Goal: Transaction & Acquisition: Purchase product/service

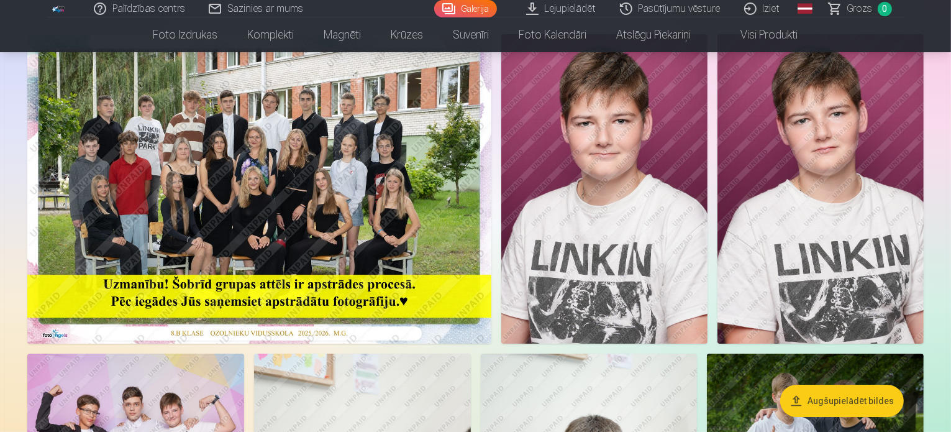
scroll to position [124, 0]
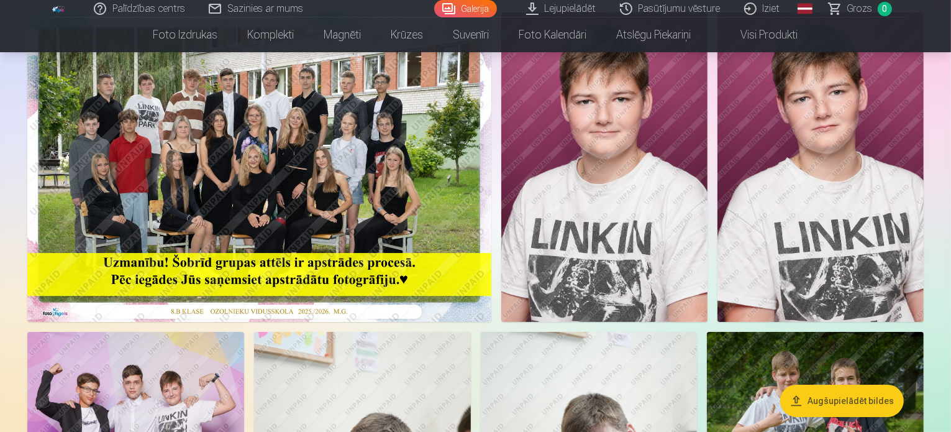
click at [825, 405] on button "Augšupielādēt bildes" at bounding box center [842, 401] width 124 height 32
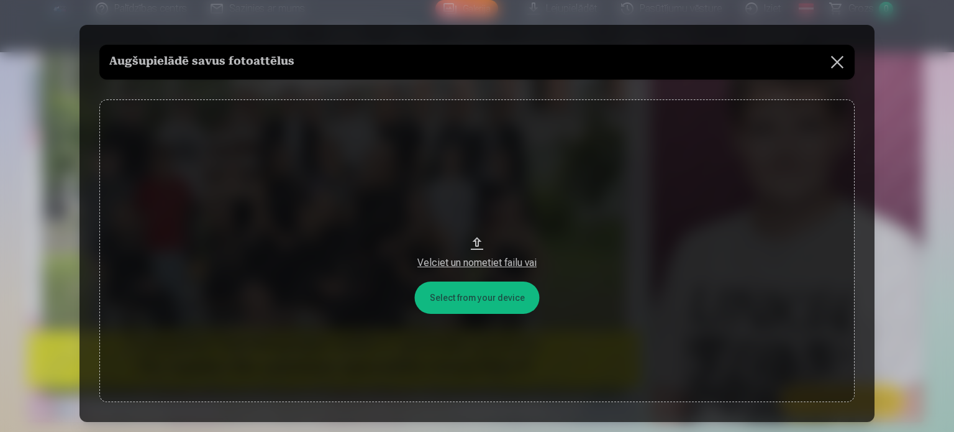
click at [839, 61] on button at bounding box center [837, 62] width 35 height 35
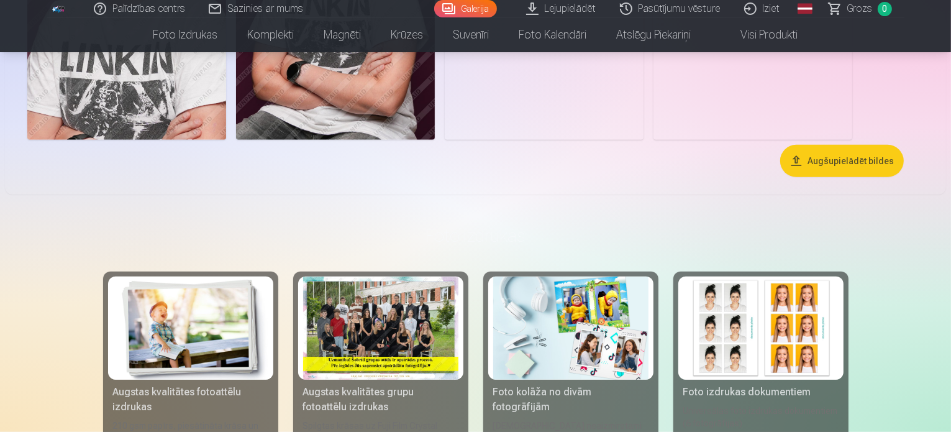
scroll to position [932, 0]
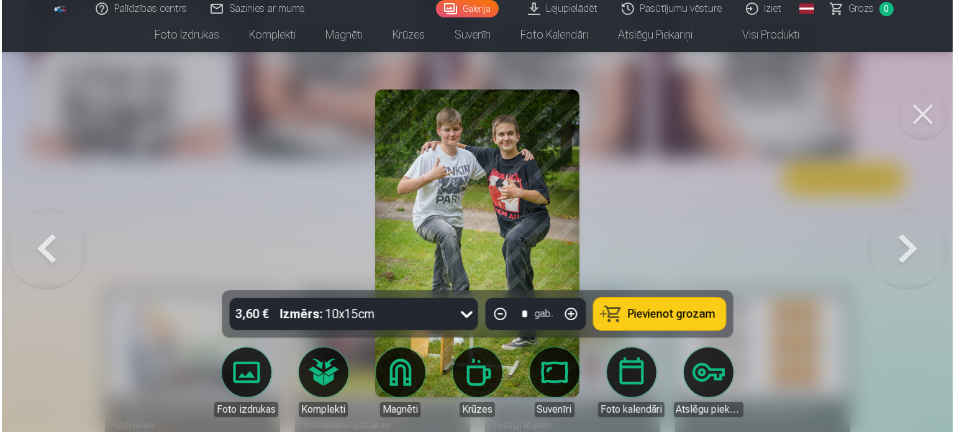
scroll to position [933, 0]
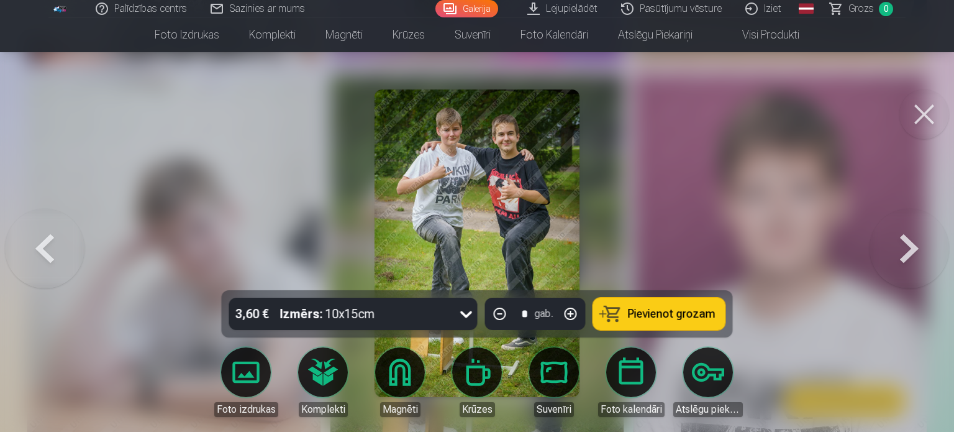
click at [822, 181] on div at bounding box center [477, 216] width 954 height 432
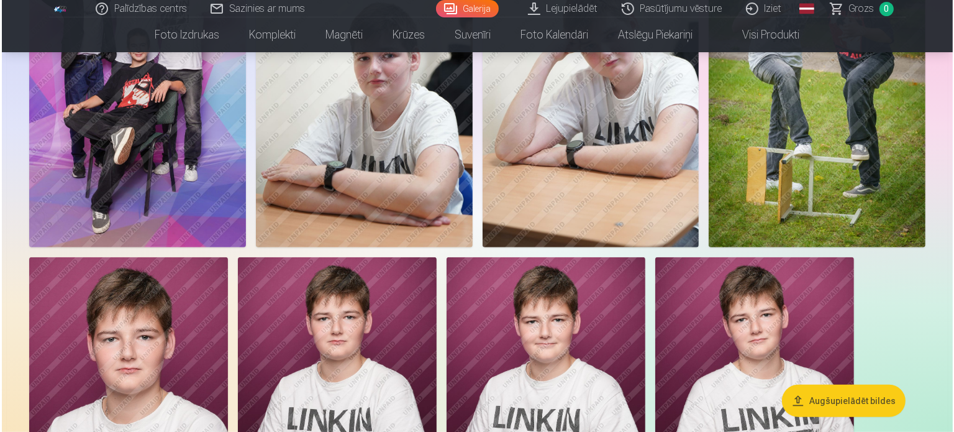
scroll to position [621, 0]
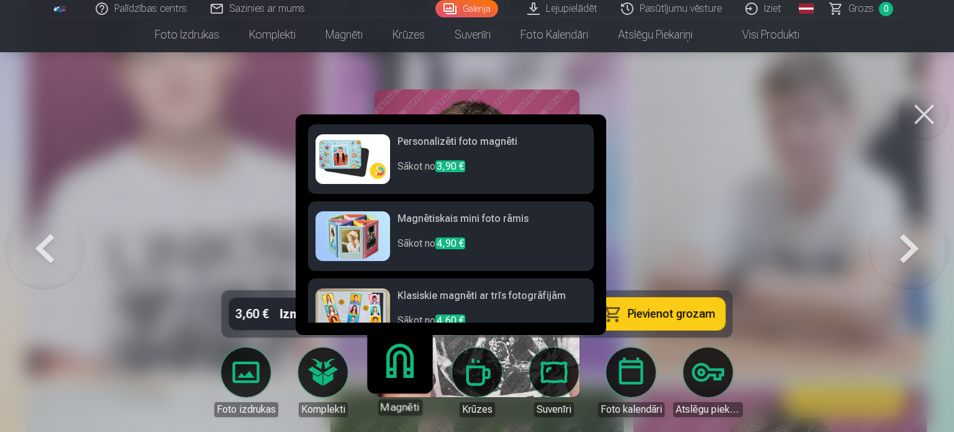
click at [521, 168] on p "Sākot no 3,90 €" at bounding box center [492, 171] width 189 height 25
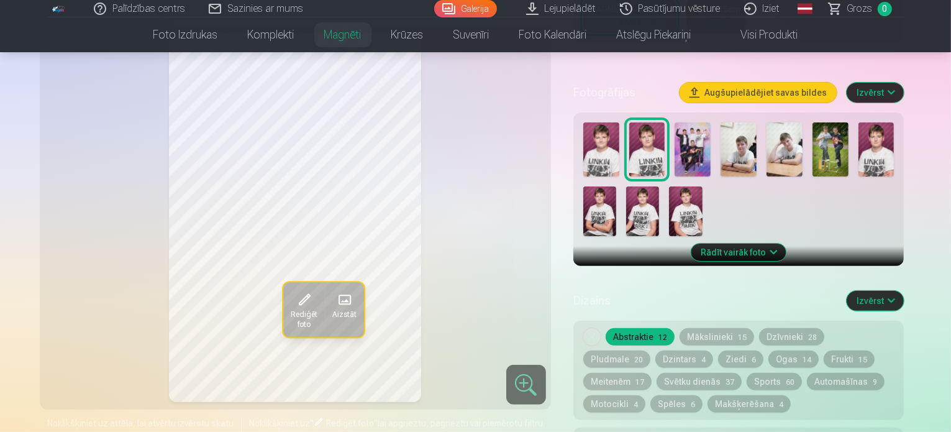
scroll to position [311, 0]
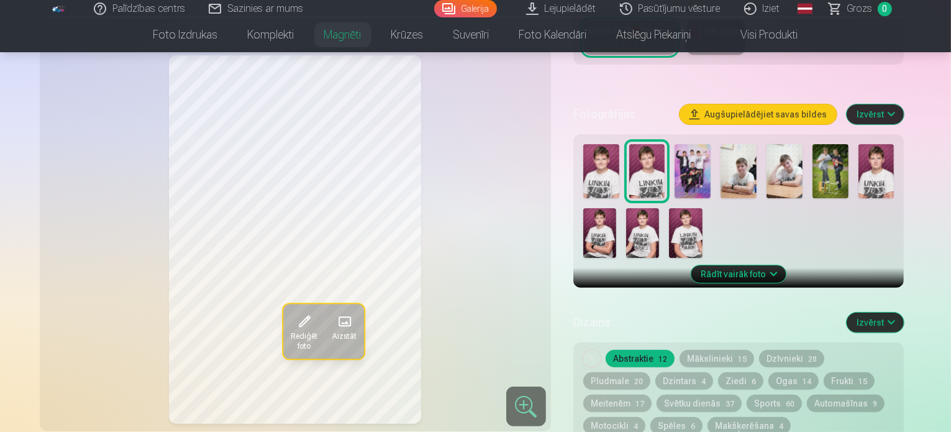
click at [723, 350] on button "Mākslinieki 15" at bounding box center [717, 358] width 75 height 17
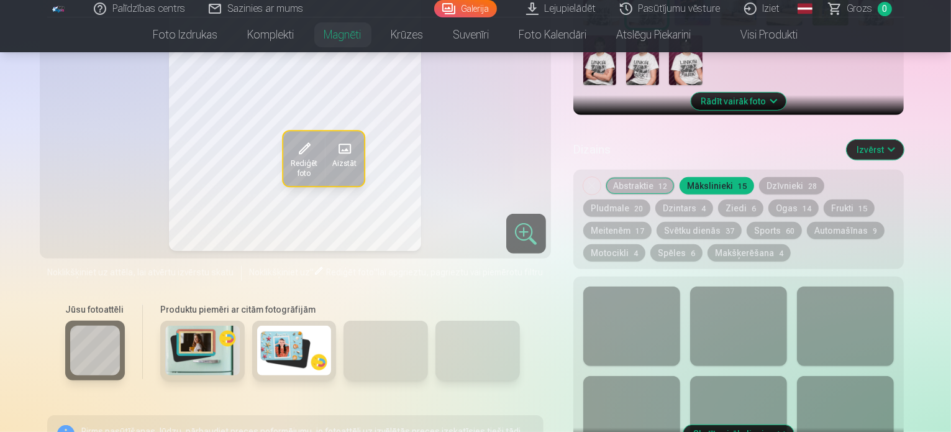
scroll to position [497, 0]
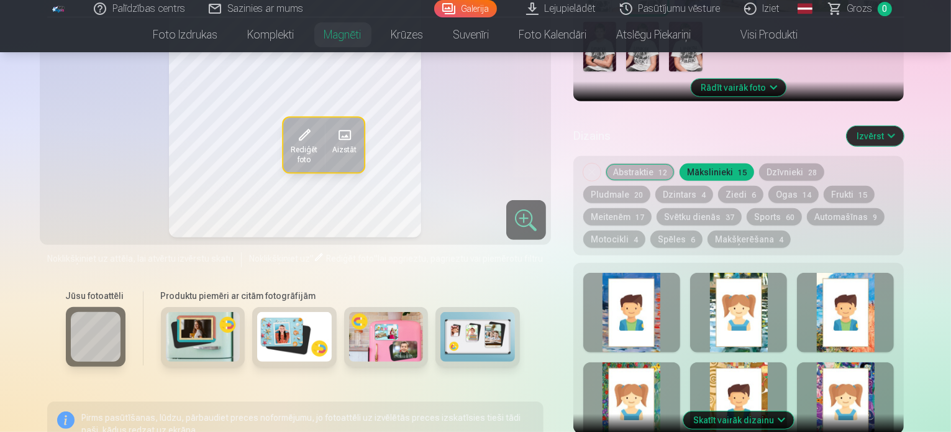
click at [653, 163] on button "Abstraktie 12" at bounding box center [640, 171] width 69 height 17
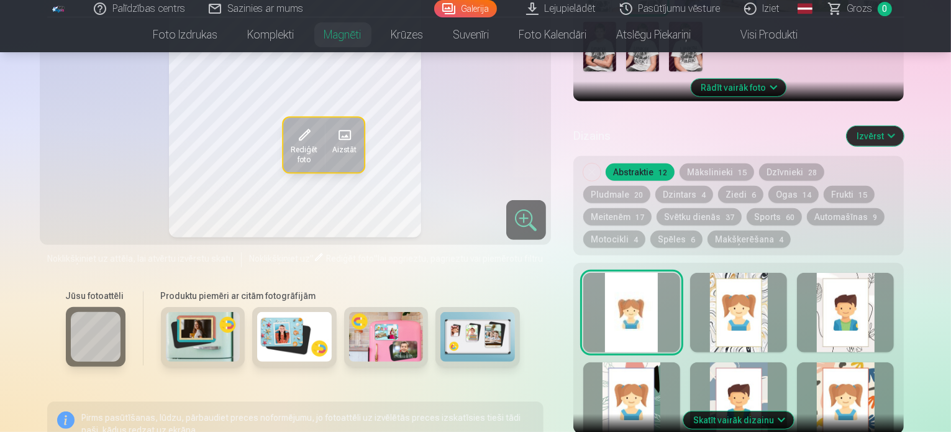
click at [728, 163] on button "Mākslinieki 15" at bounding box center [717, 171] width 75 height 17
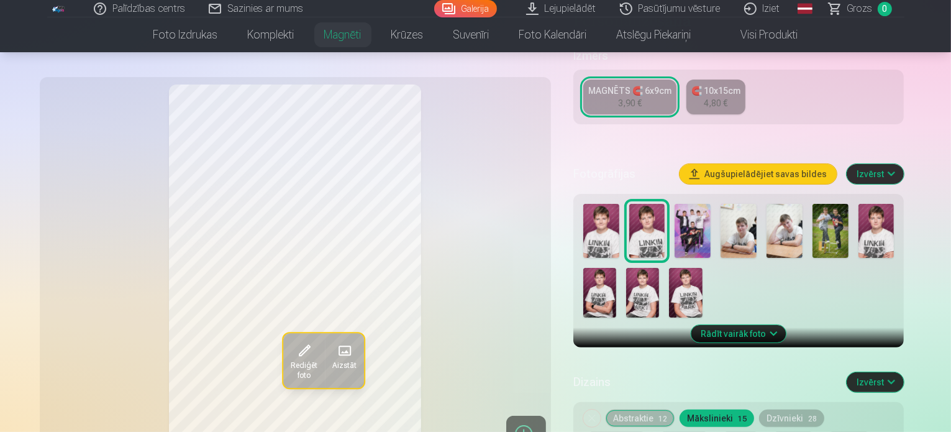
scroll to position [248, 0]
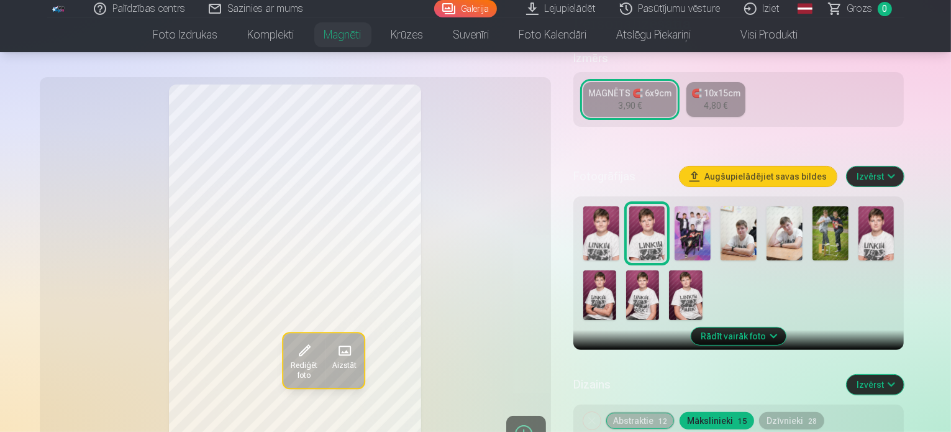
click at [812, 166] on button "Augšupielādējiet savas bildes" at bounding box center [758, 176] width 157 height 20
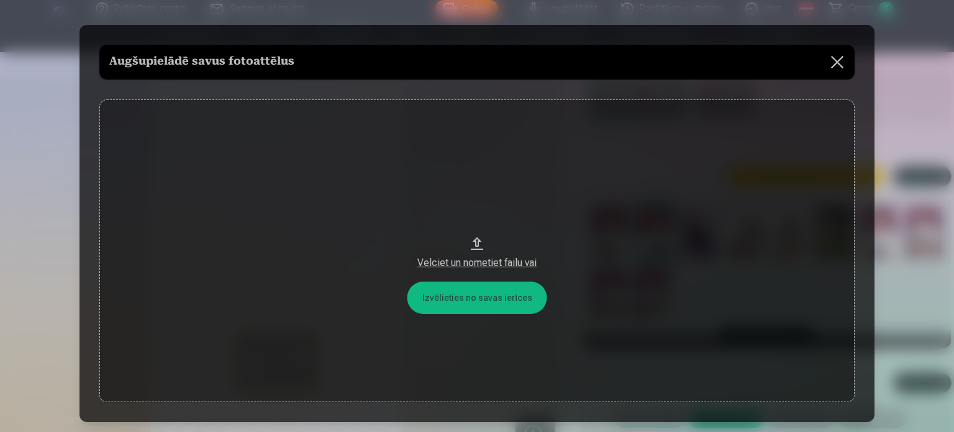
click at [836, 62] on button at bounding box center [837, 62] width 35 height 35
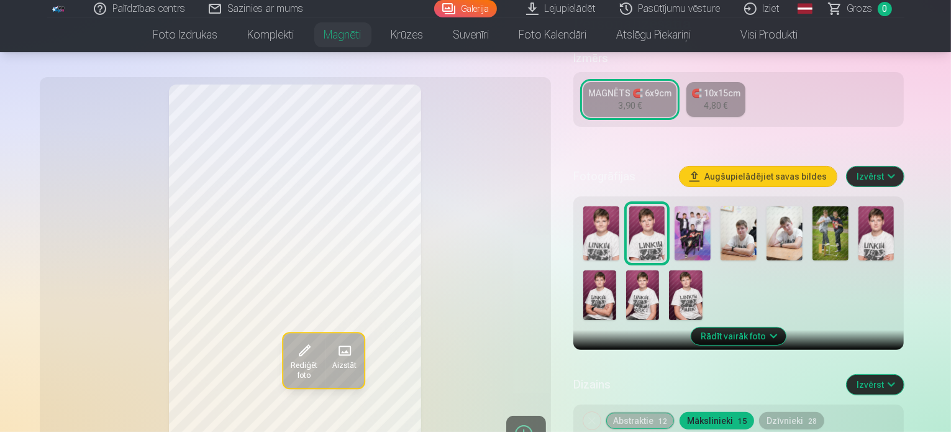
click at [627, 99] on div "3,90 €" at bounding box center [630, 105] width 24 height 12
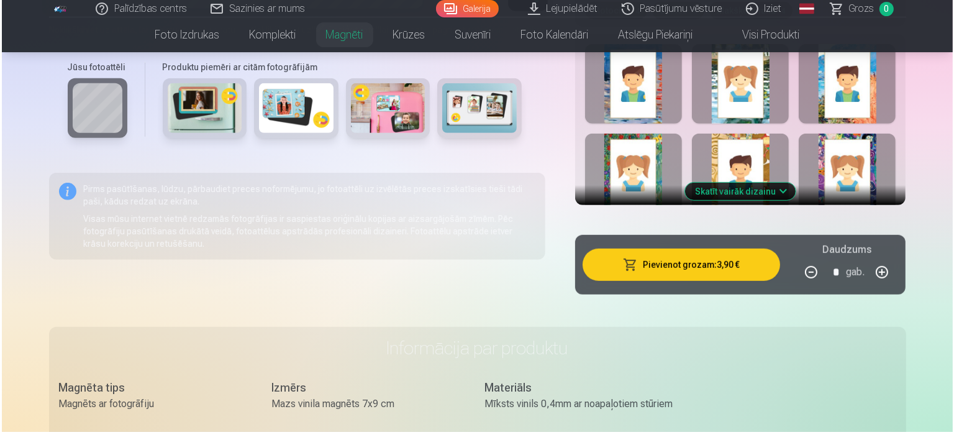
scroll to position [745, 0]
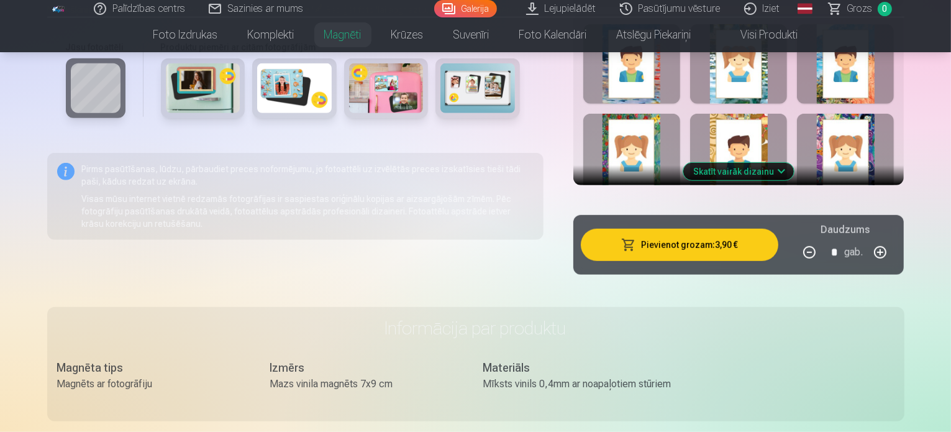
click at [895, 239] on button "button" at bounding box center [880, 252] width 30 height 30
click at [706, 231] on button "Pievienot grozam : 7,80 €" at bounding box center [680, 245] width 198 height 32
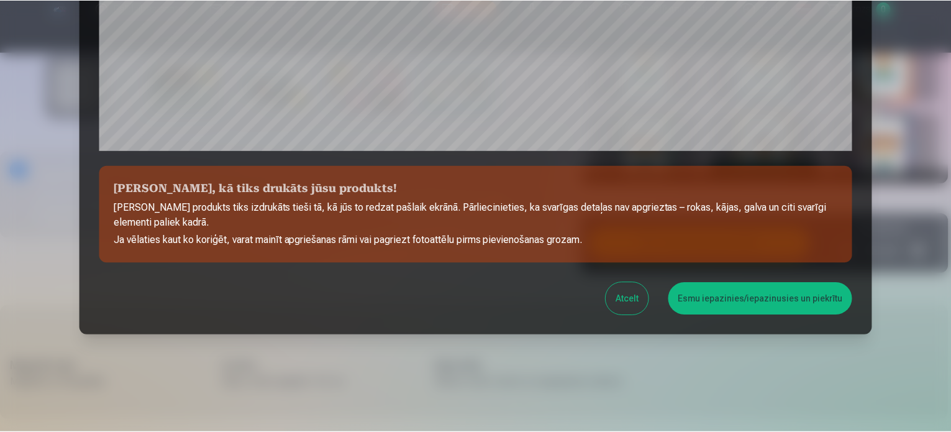
scroll to position [462, 0]
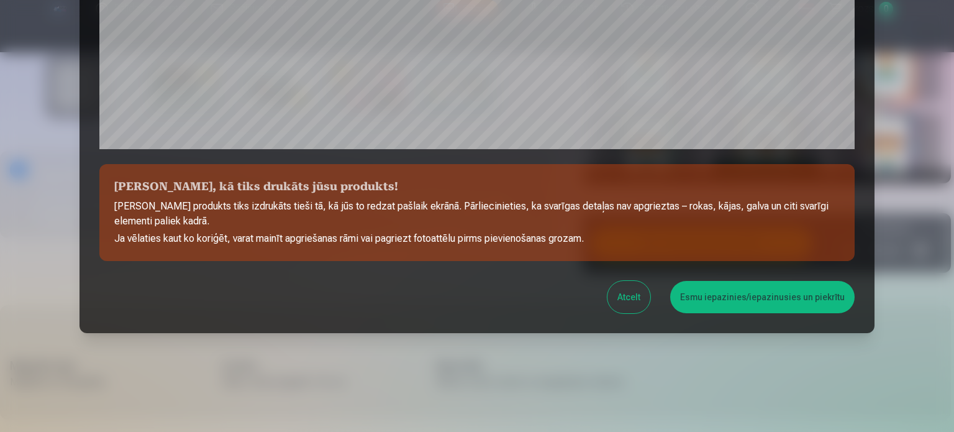
click at [795, 303] on button "Esmu iepazinies/iepazinusies un piekrītu" at bounding box center [762, 297] width 184 height 32
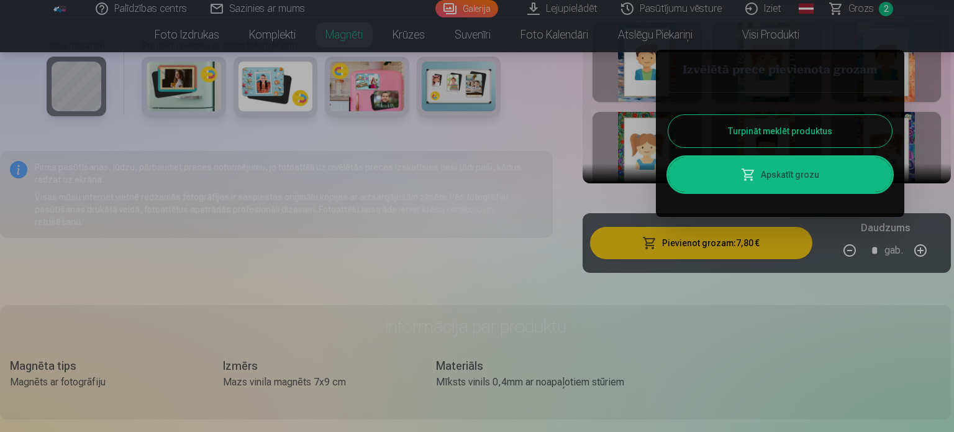
click at [827, 130] on button "Turpināt meklēt produktus" at bounding box center [780, 131] width 224 height 32
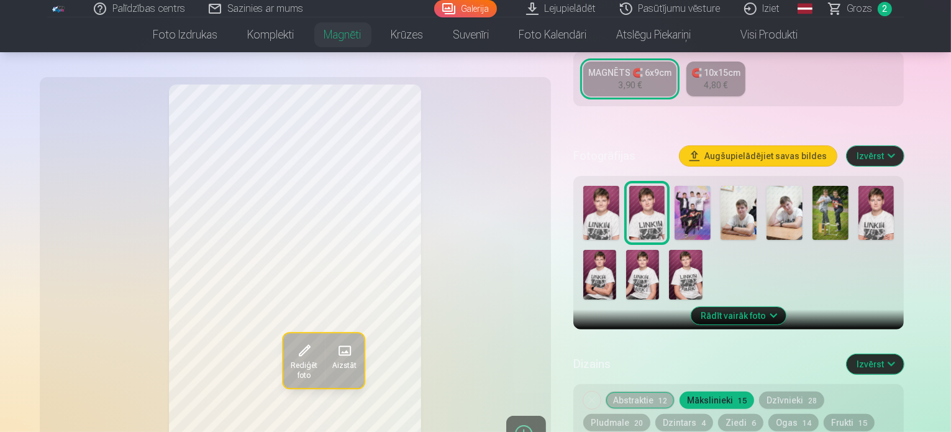
scroll to position [248, 0]
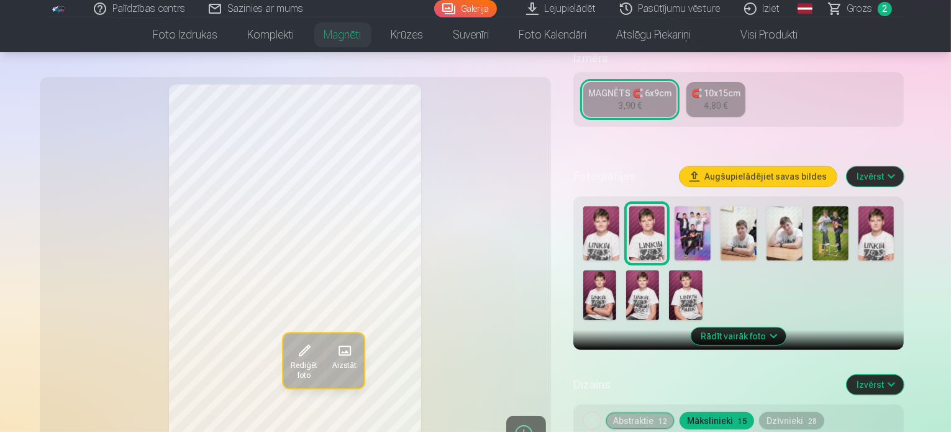
click at [693, 218] on img at bounding box center [693, 233] width 36 height 54
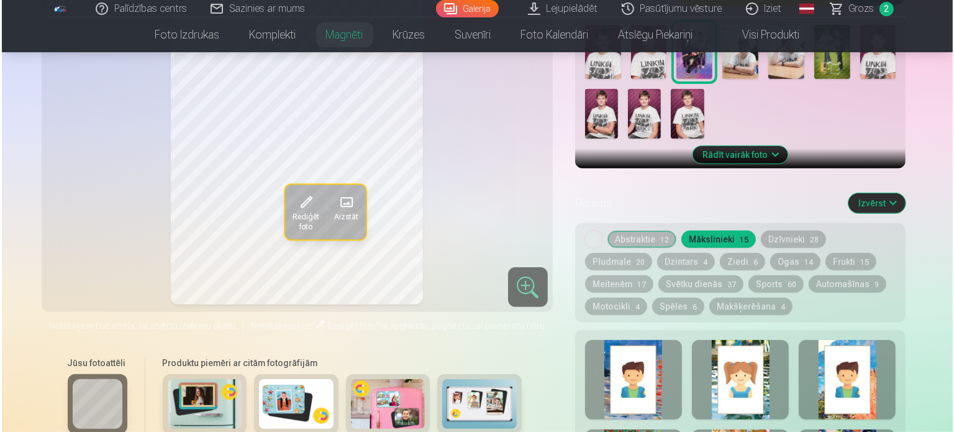
scroll to position [373, 0]
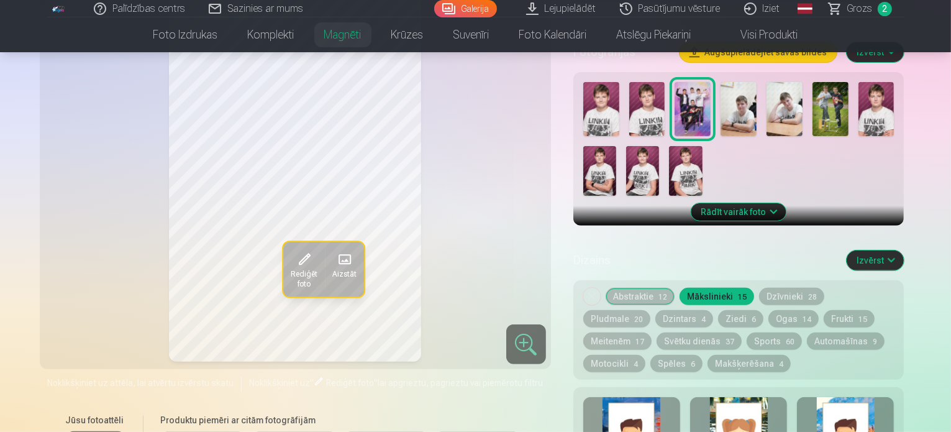
click at [290, 273] on span "Rediģēt foto" at bounding box center [303, 280] width 27 height 20
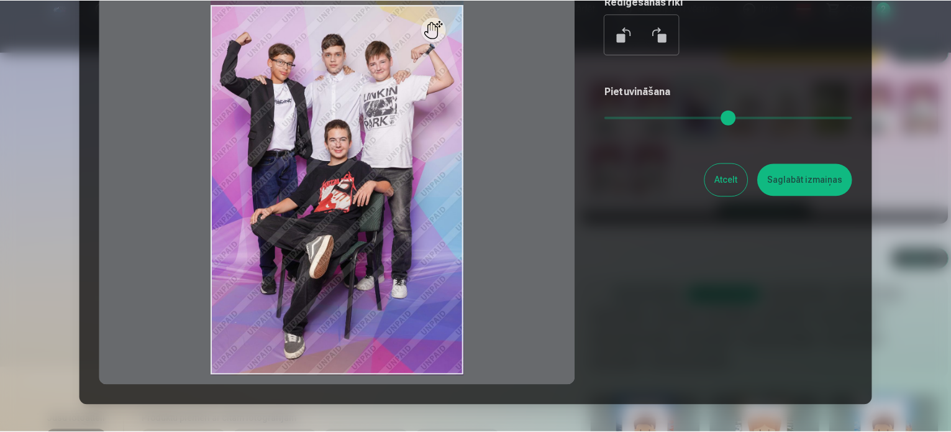
scroll to position [0, 0]
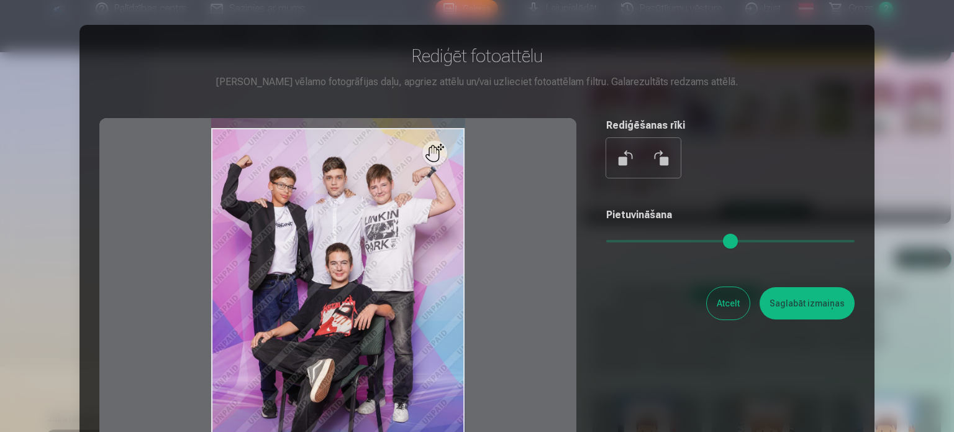
click at [732, 306] on button "Atcelt" at bounding box center [728, 303] width 43 height 32
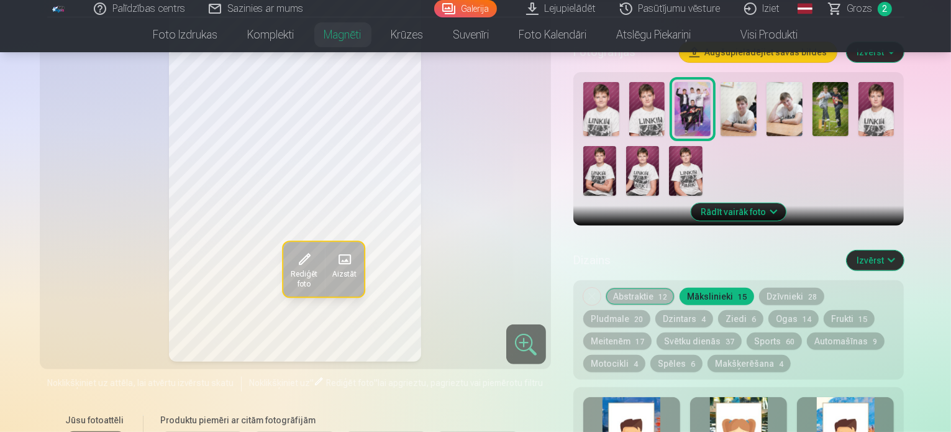
click at [703, 355] on button "Spēles 6" at bounding box center [676, 363] width 52 height 17
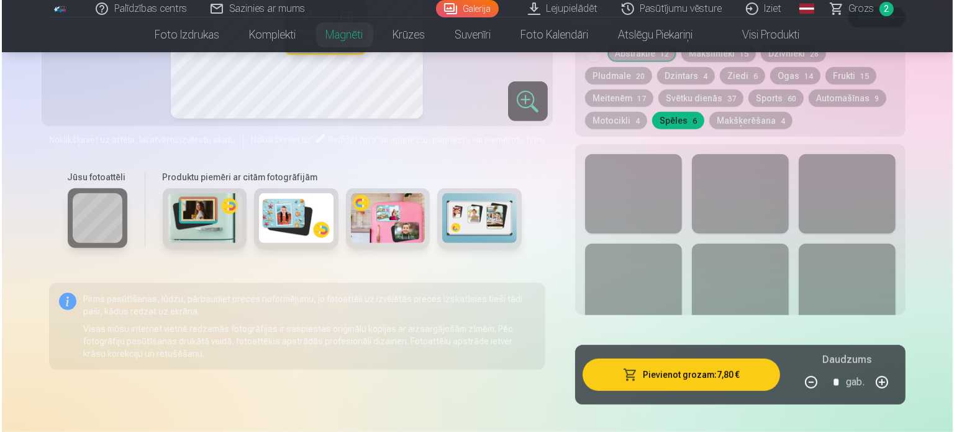
scroll to position [683, 0]
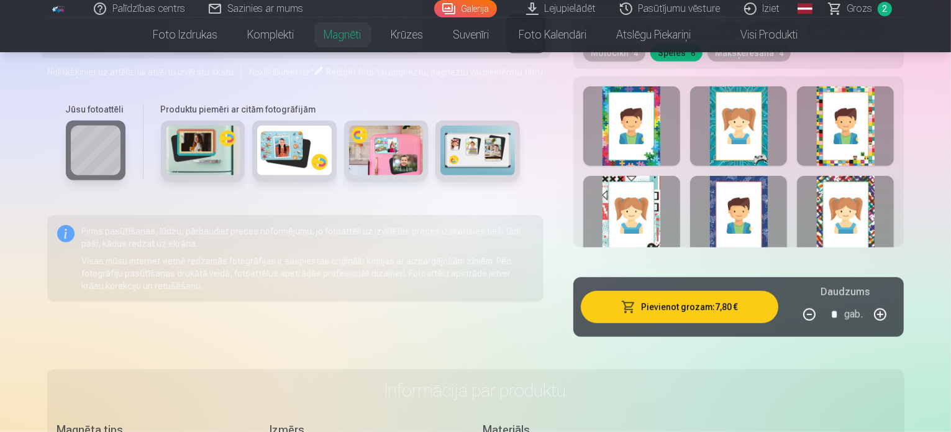
click at [824, 301] on button "button" at bounding box center [809, 314] width 30 height 30
type input "*"
click at [731, 298] on button "Pievienot grozam : 3,90 €" at bounding box center [680, 307] width 198 height 32
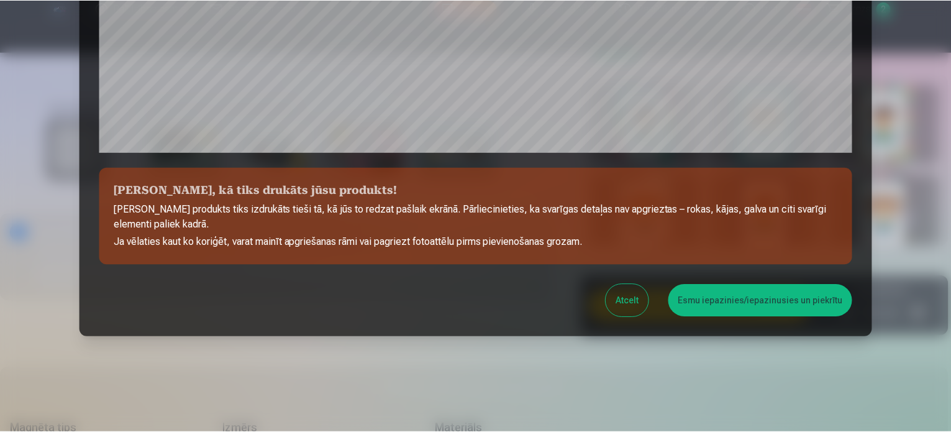
scroll to position [462, 0]
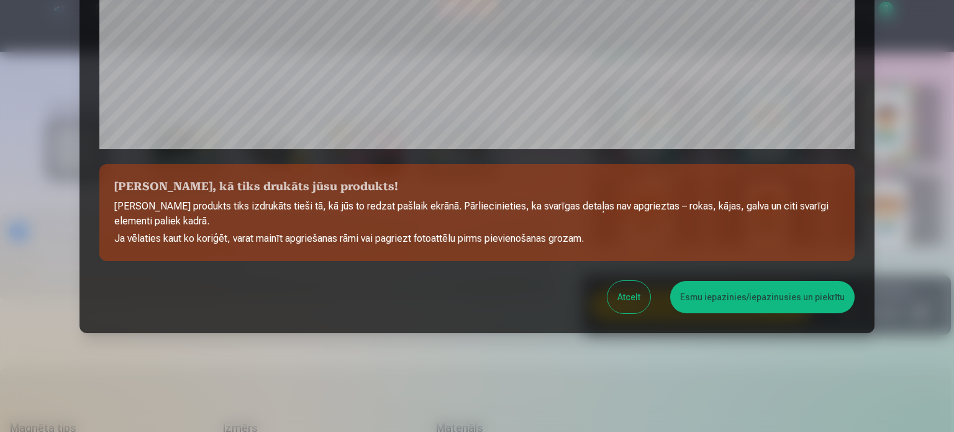
click at [804, 296] on button "Esmu iepazinies/iepazinusies un piekrītu" at bounding box center [762, 297] width 184 height 32
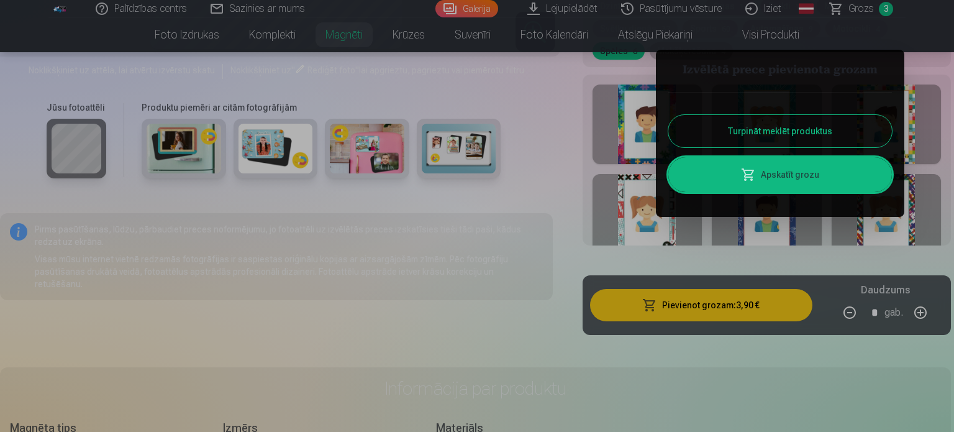
click at [834, 130] on button "Turpināt meklēt produktus" at bounding box center [780, 131] width 224 height 32
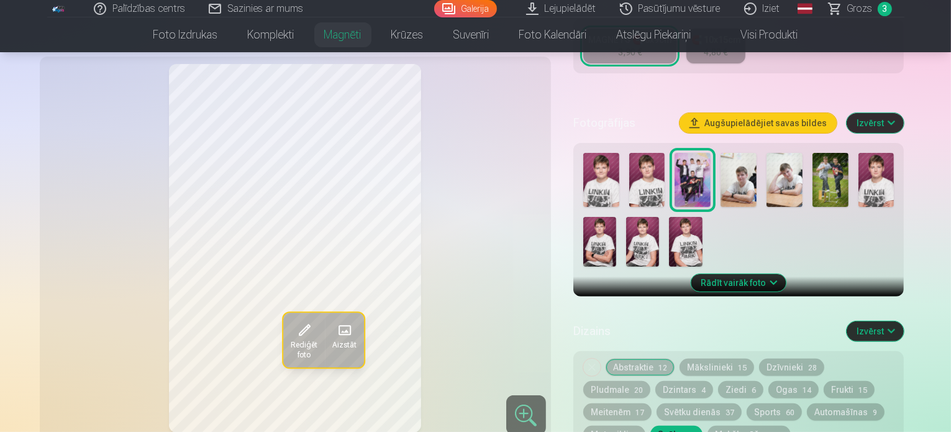
scroll to position [248, 0]
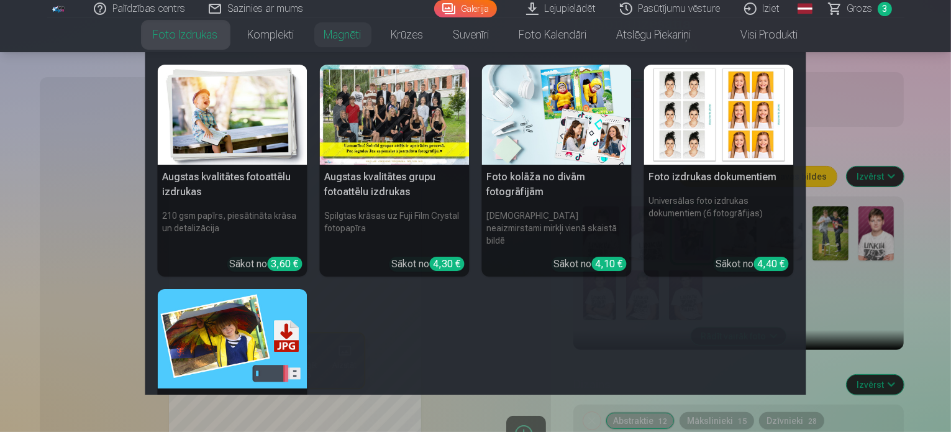
click at [170, 35] on link "Foto izdrukas" at bounding box center [186, 34] width 94 height 35
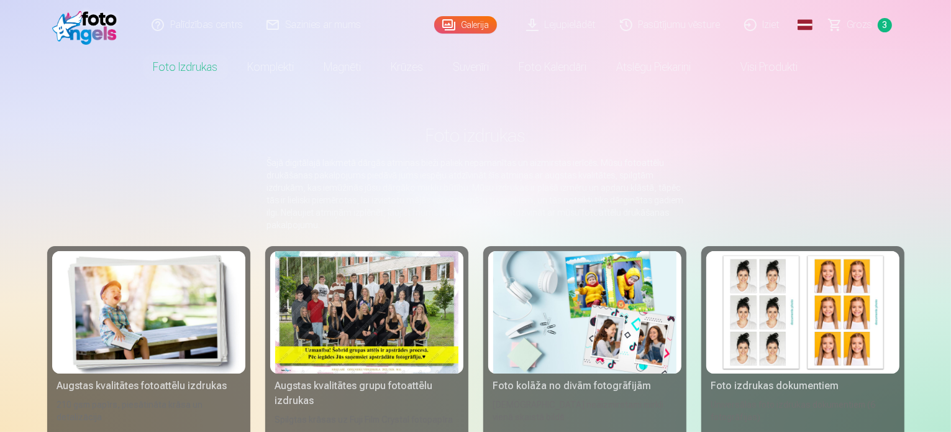
click at [83, 327] on img at bounding box center [148, 312] width 183 height 122
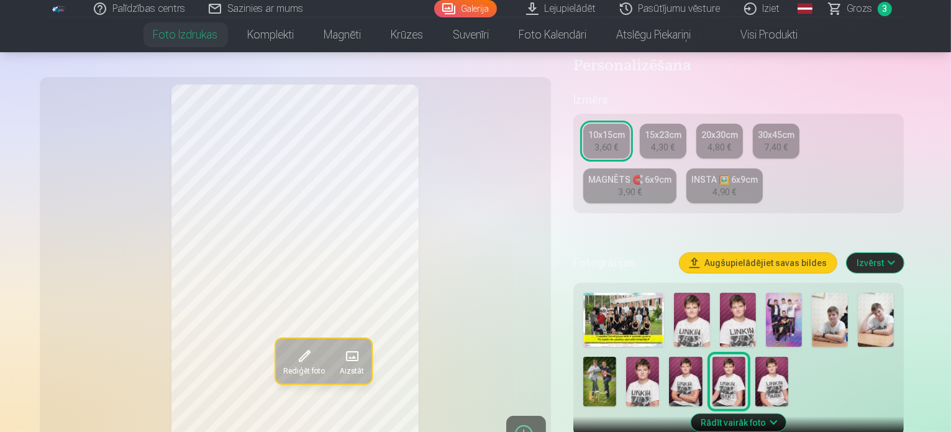
scroll to position [62, 0]
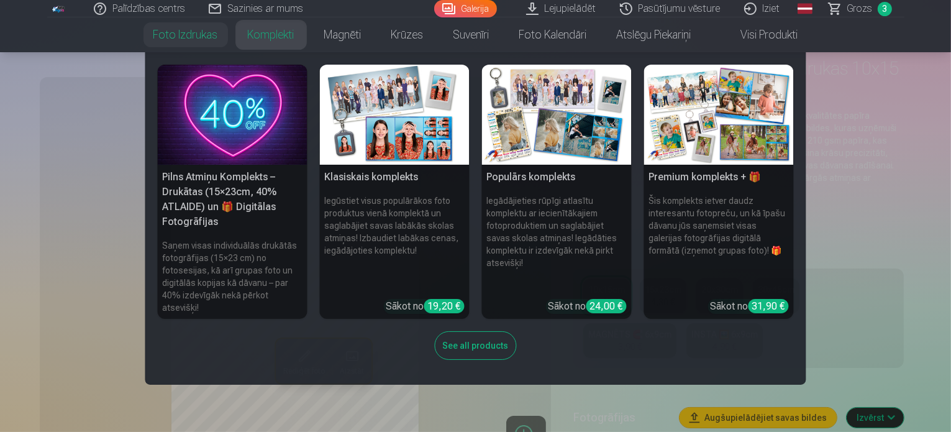
click at [281, 34] on link "Komplekti" at bounding box center [271, 34] width 76 height 35
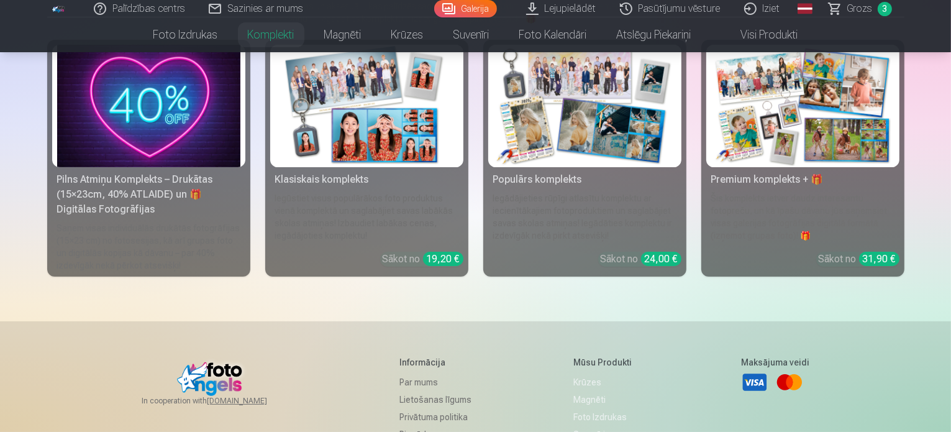
scroll to position [62, 0]
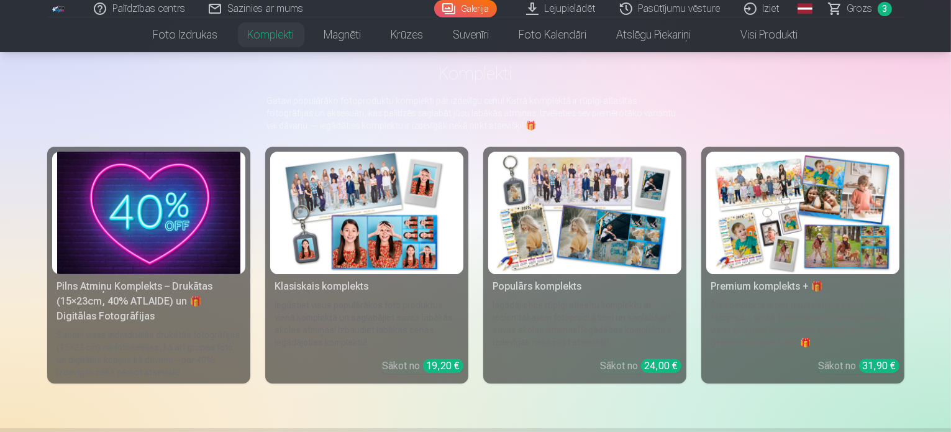
click at [174, 274] on img at bounding box center [148, 213] width 183 height 122
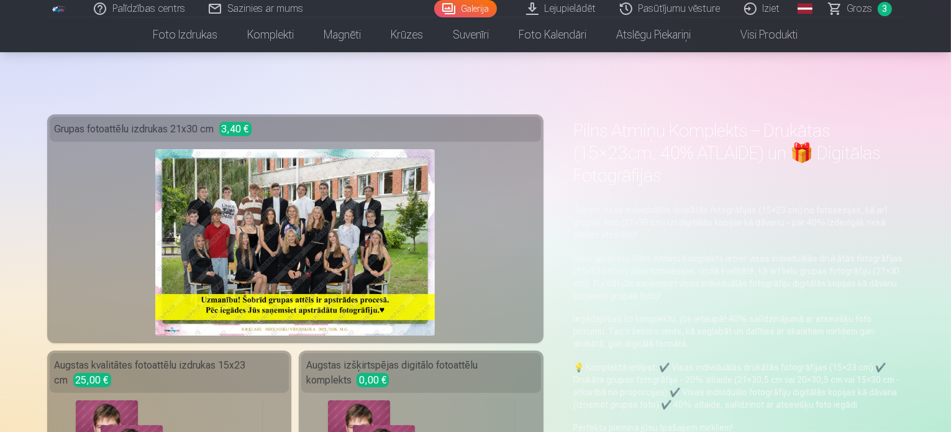
scroll to position [124, 0]
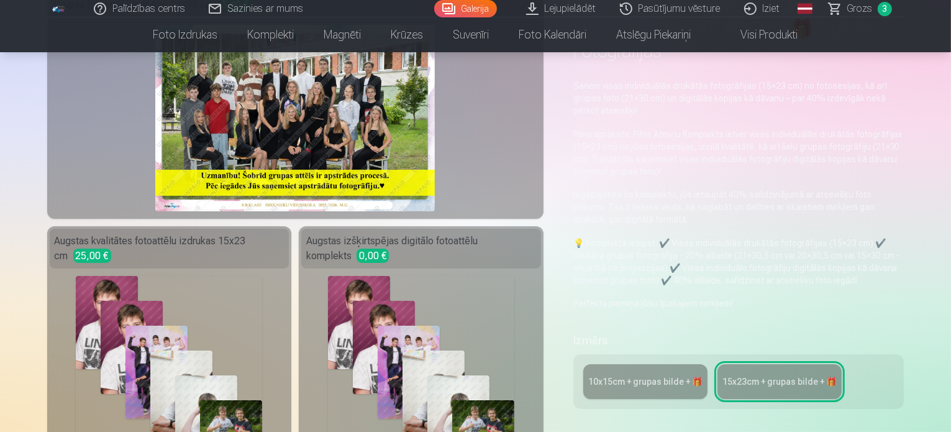
click at [656, 375] on div "10x15сm + grupas bilde + 🎁" at bounding box center [645, 381] width 114 height 12
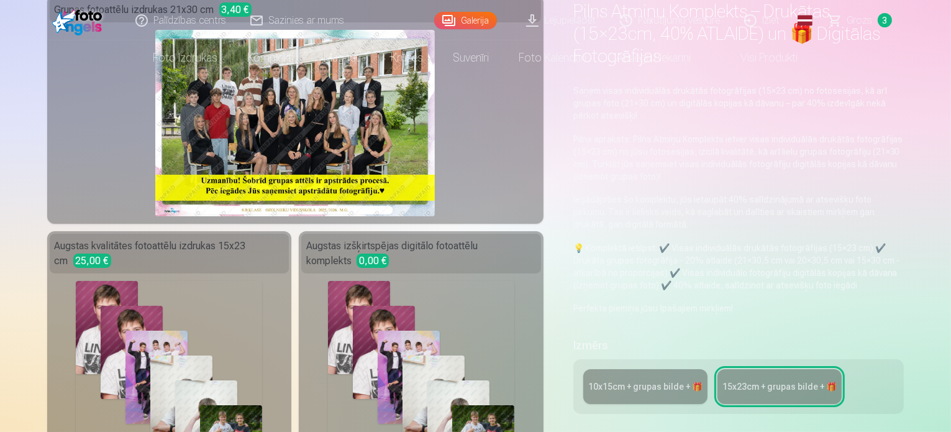
scroll to position [186, 0]
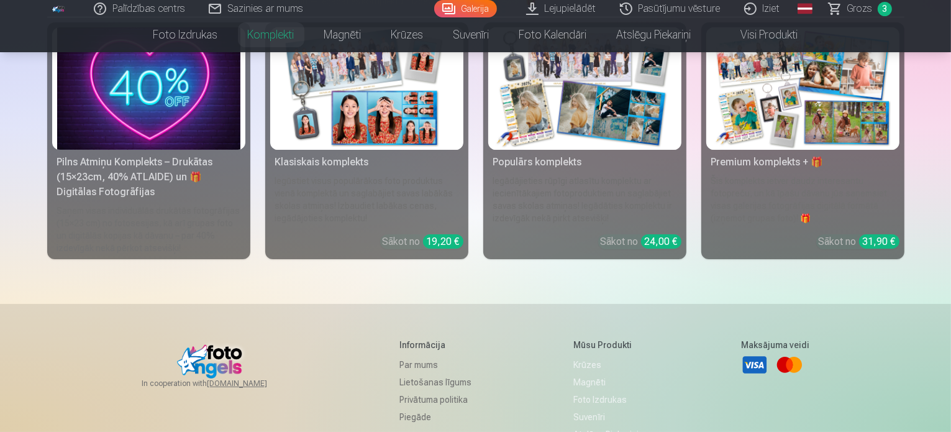
scroll to position [124, 0]
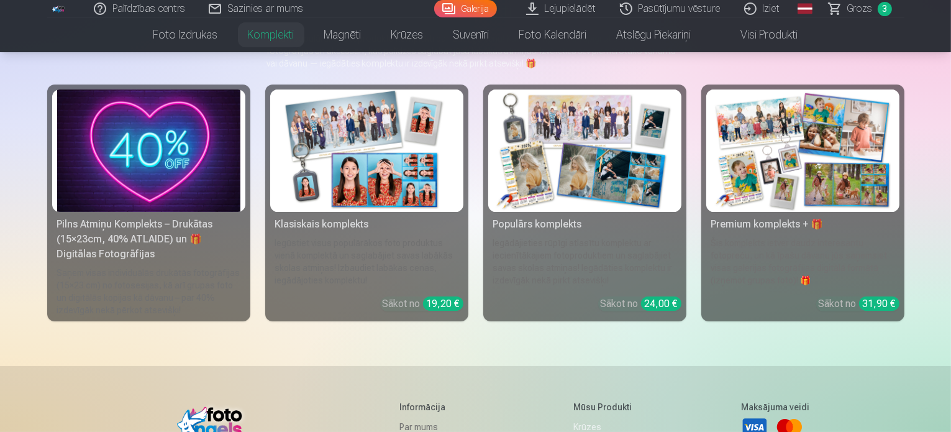
click at [330, 166] on img at bounding box center [366, 150] width 183 height 122
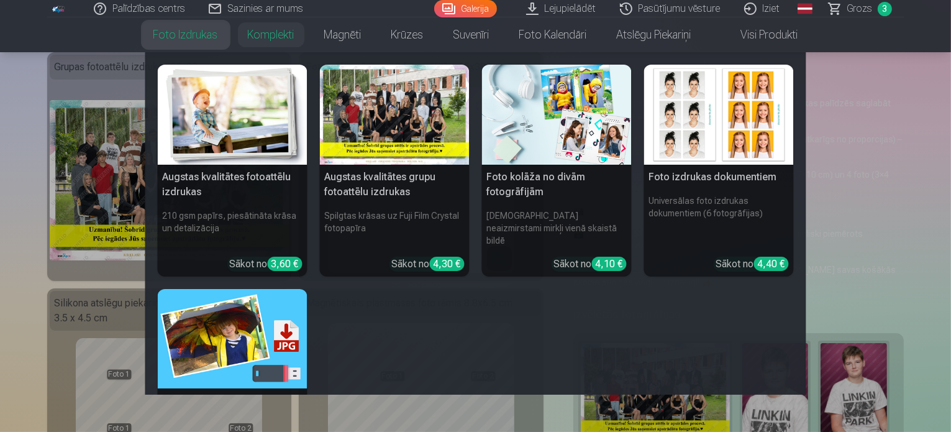
click at [224, 129] on img at bounding box center [233, 115] width 150 height 100
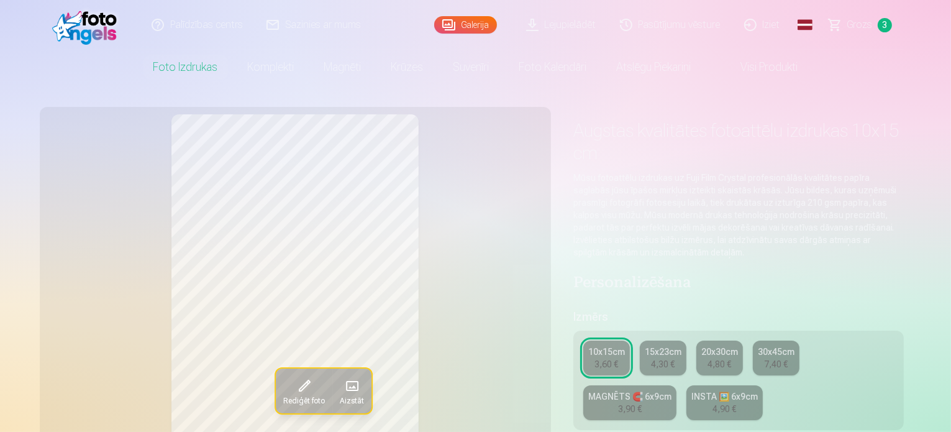
click at [691, 390] on div "INSTA 🖼️ 6x9cm" at bounding box center [724, 396] width 66 height 12
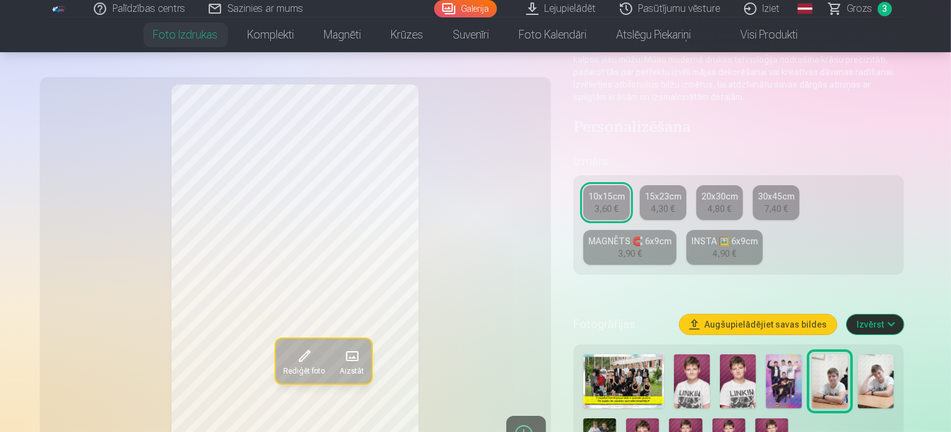
scroll to position [186, 0]
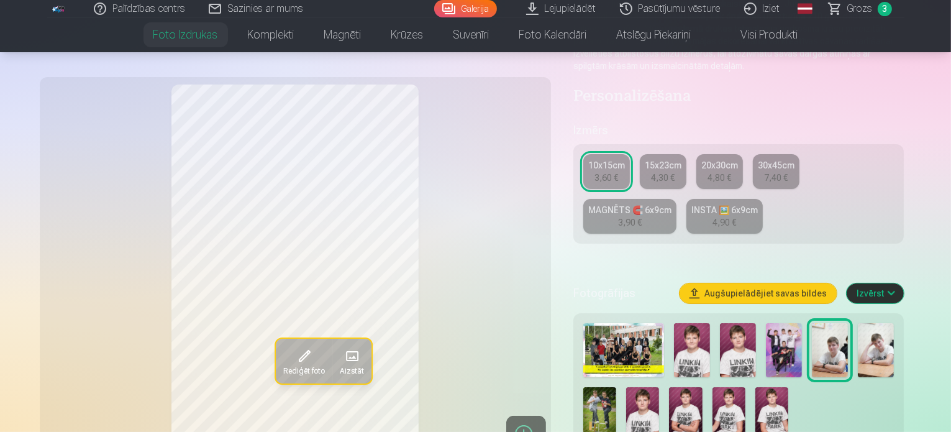
click at [746, 323] on img at bounding box center [738, 350] width 36 height 54
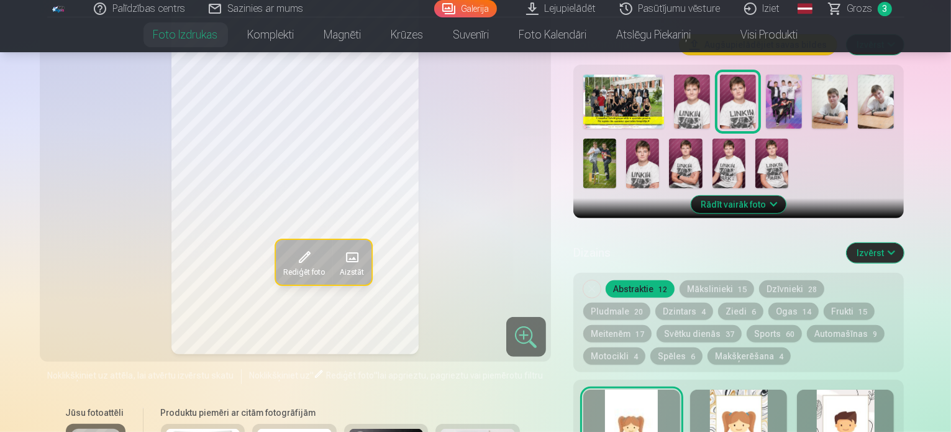
scroll to position [373, 0]
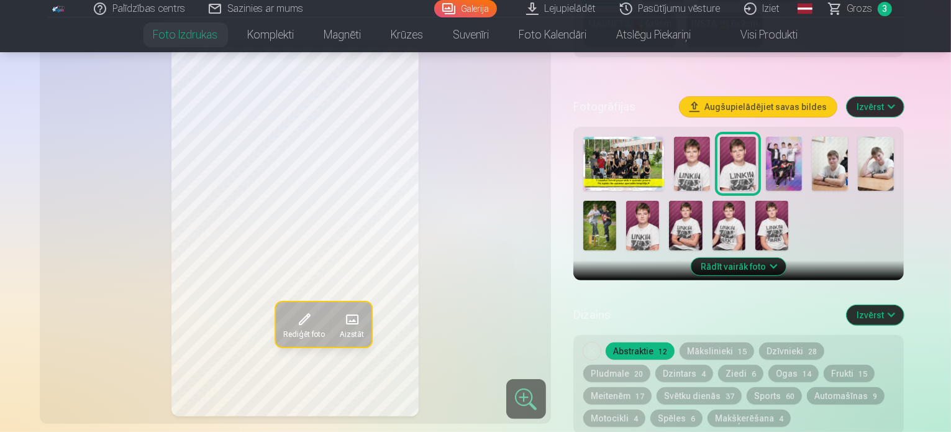
click at [755, 201] on img at bounding box center [771, 226] width 33 height 50
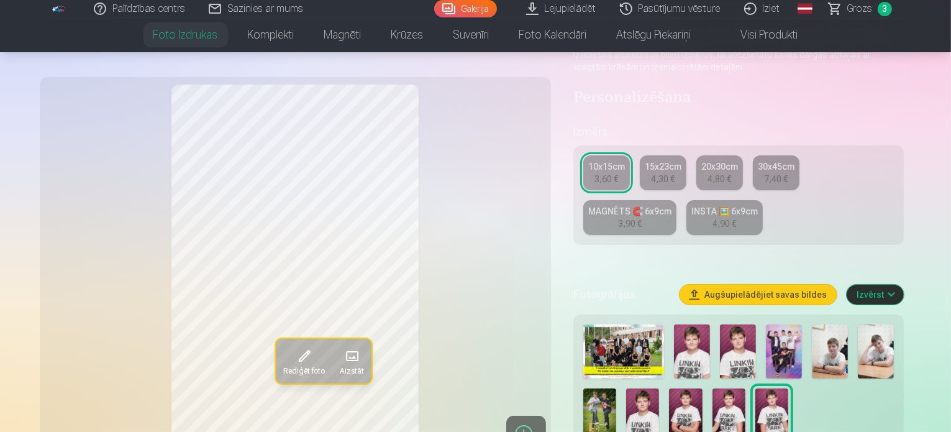
scroll to position [124, 0]
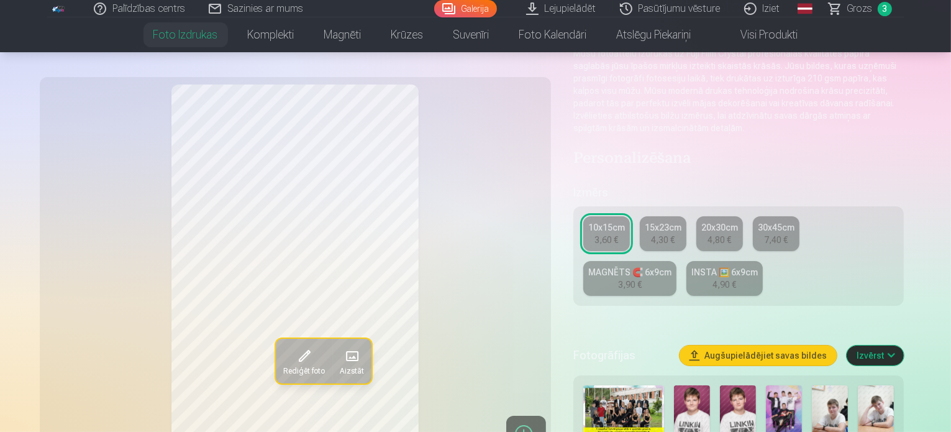
click at [904, 345] on button "Izvērst" at bounding box center [875, 355] width 57 height 20
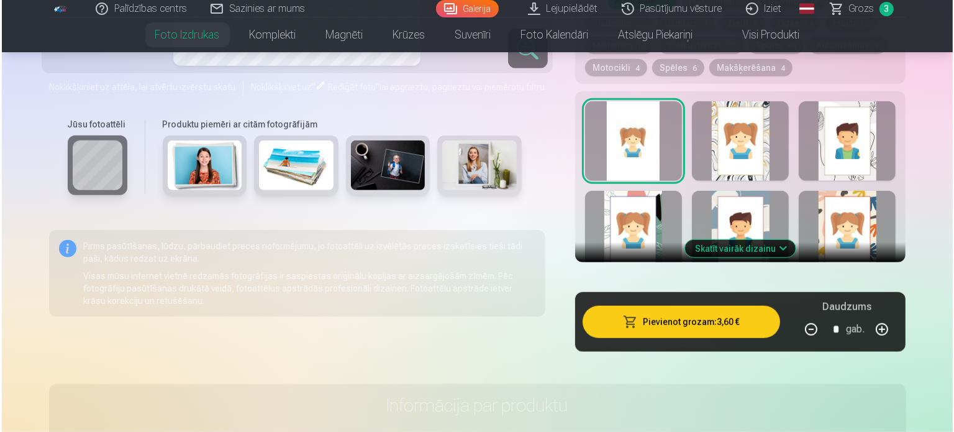
scroll to position [932, 0]
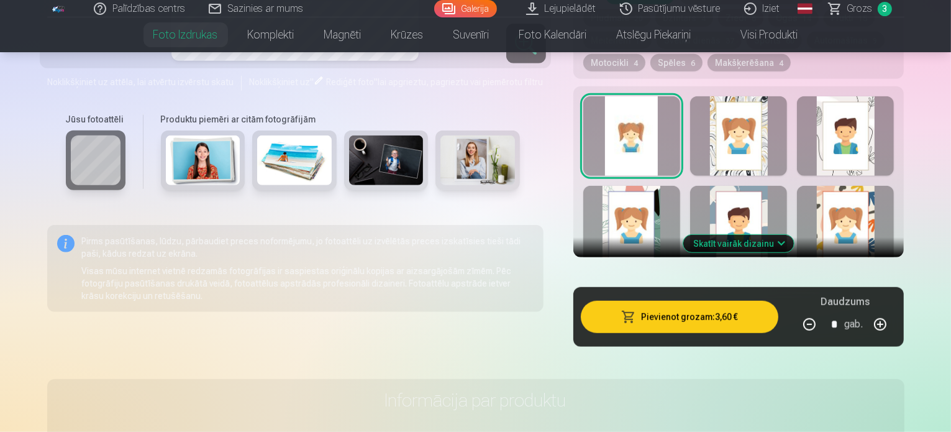
click at [726, 301] on button "Pievienot grozam : 3,60 €" at bounding box center [680, 317] width 198 height 32
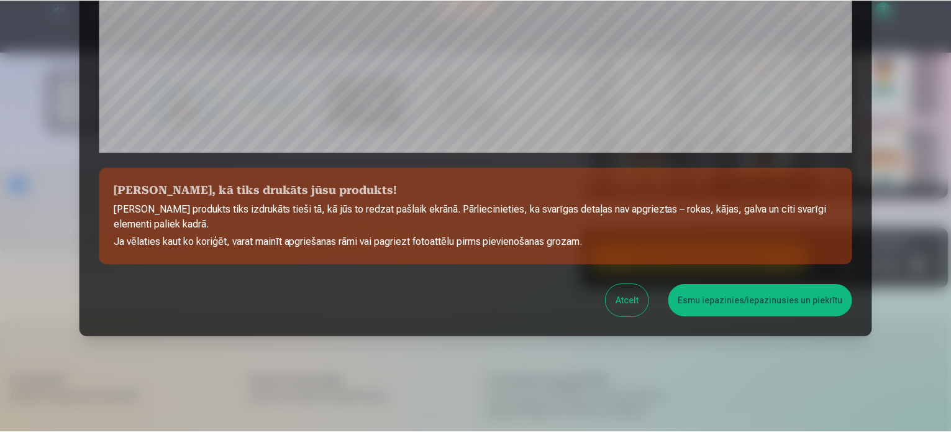
scroll to position [462, 0]
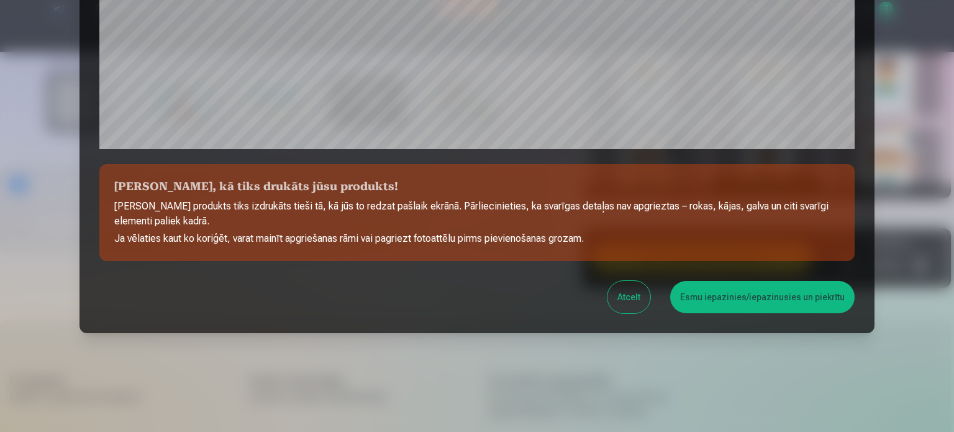
click at [788, 311] on button "Esmu iepazinies/iepazinusies un piekrītu" at bounding box center [762, 297] width 184 height 32
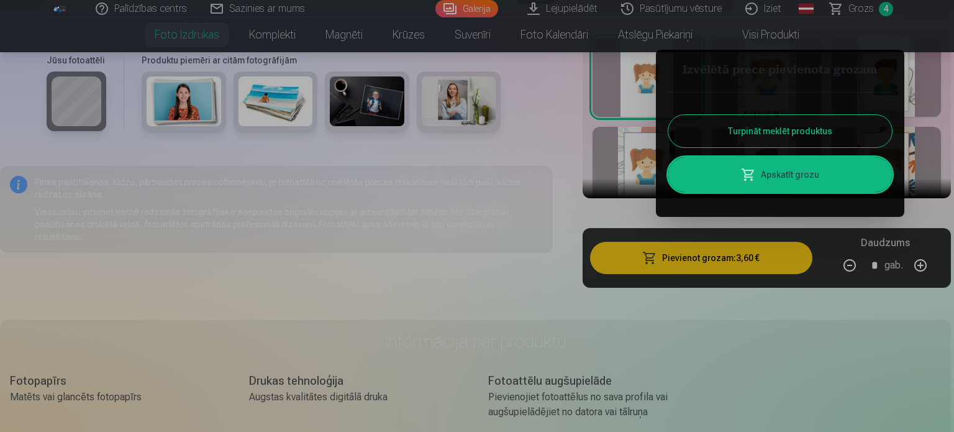
click at [812, 134] on button "Turpināt meklēt produktus" at bounding box center [780, 131] width 224 height 32
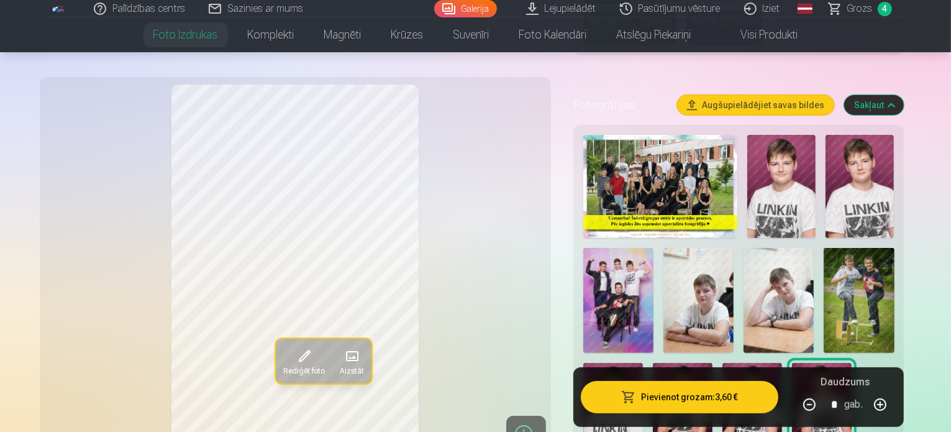
scroll to position [311, 0]
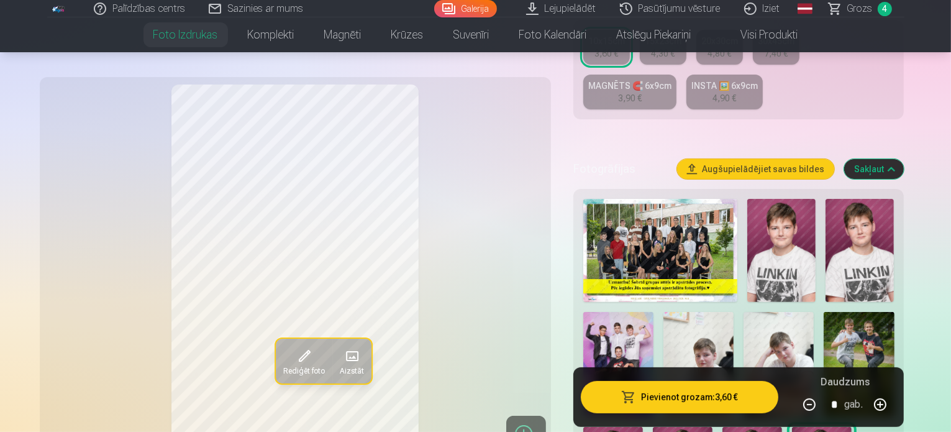
click at [824, 312] on img at bounding box center [859, 365] width 70 height 106
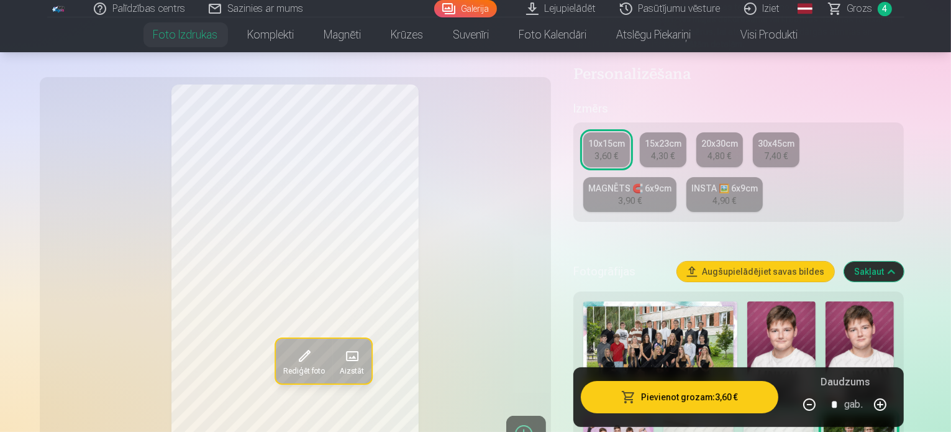
scroll to position [186, 0]
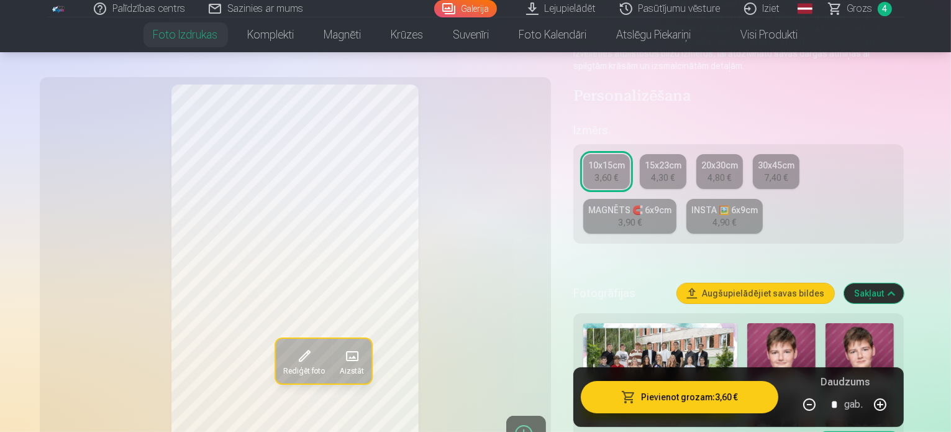
click at [676, 199] on link "MAGNĒTS 🧲 6x9cm 3,90 €" at bounding box center [629, 216] width 93 height 35
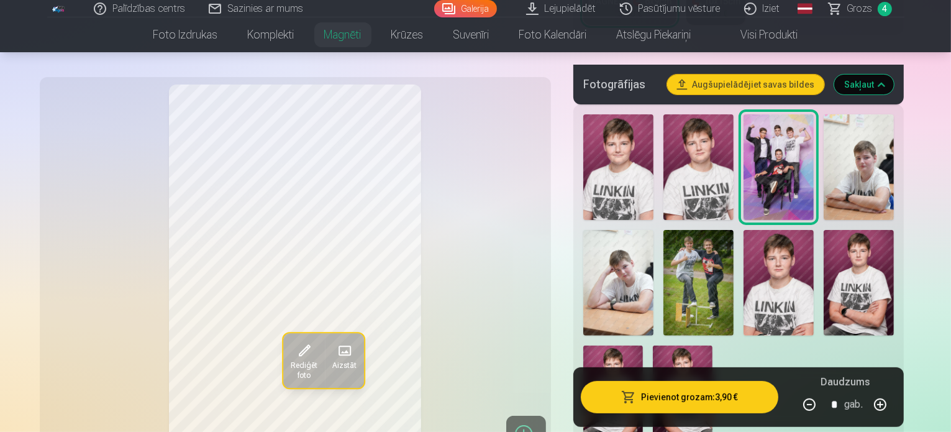
scroll to position [373, 0]
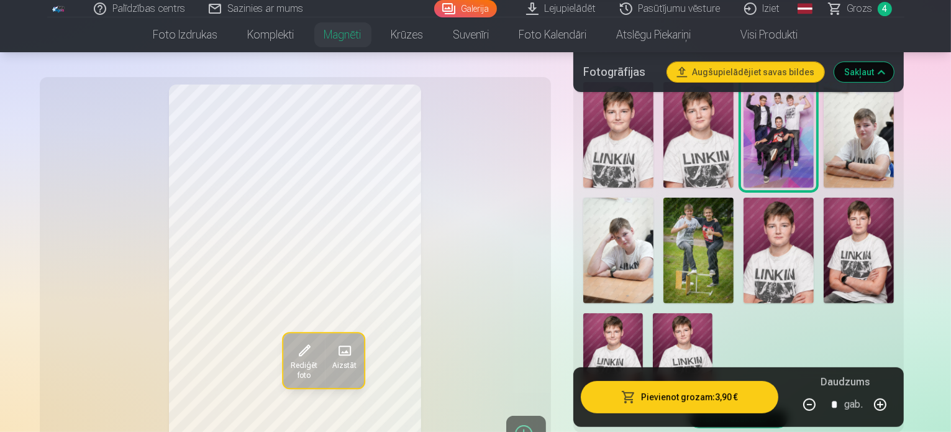
click at [663, 207] on img at bounding box center [698, 251] width 70 height 106
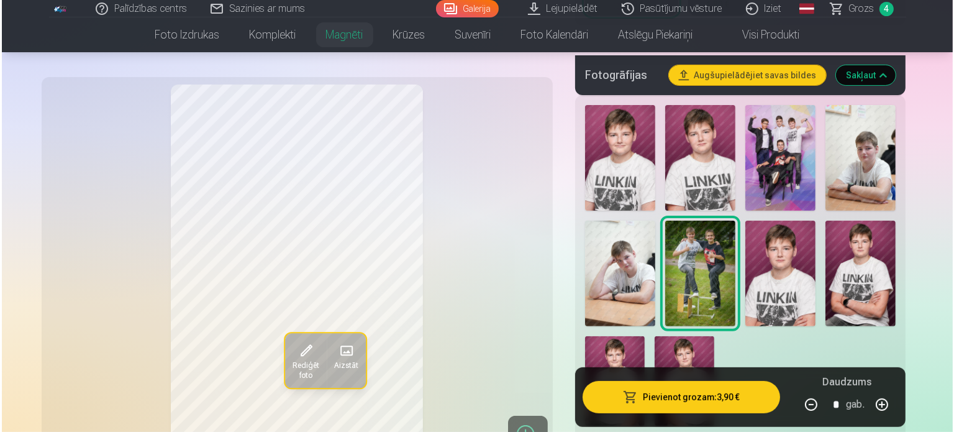
scroll to position [311, 0]
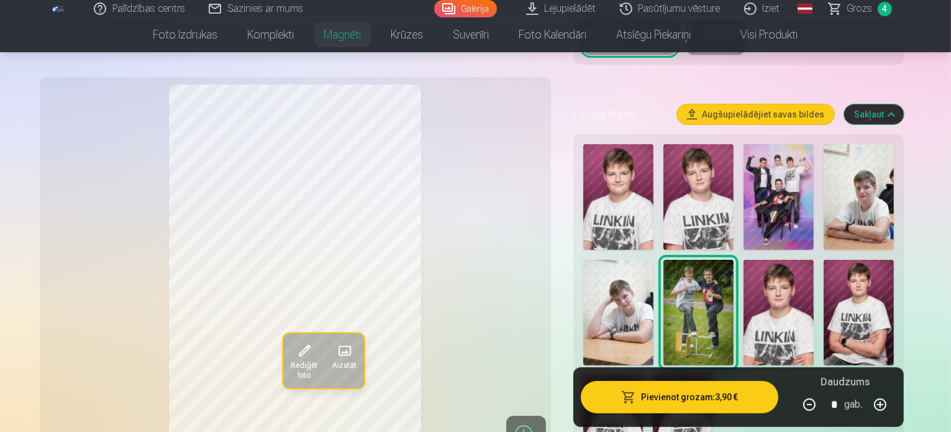
click at [294, 352] on span at bounding box center [304, 351] width 20 height 20
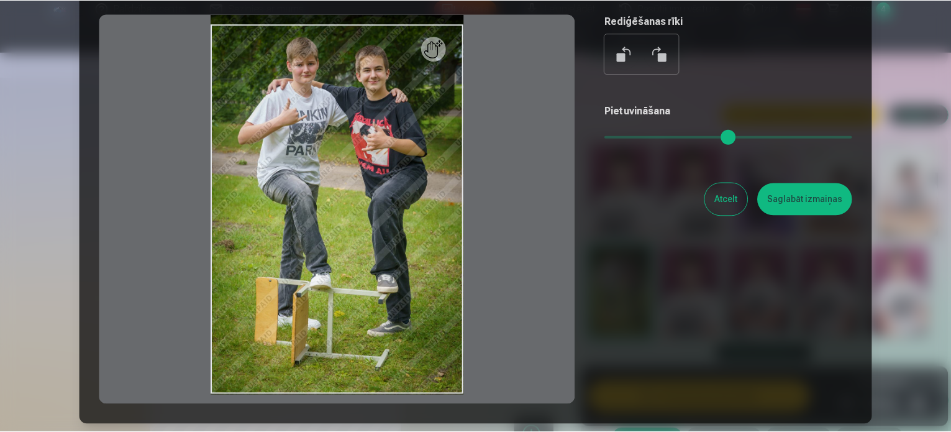
scroll to position [124, 0]
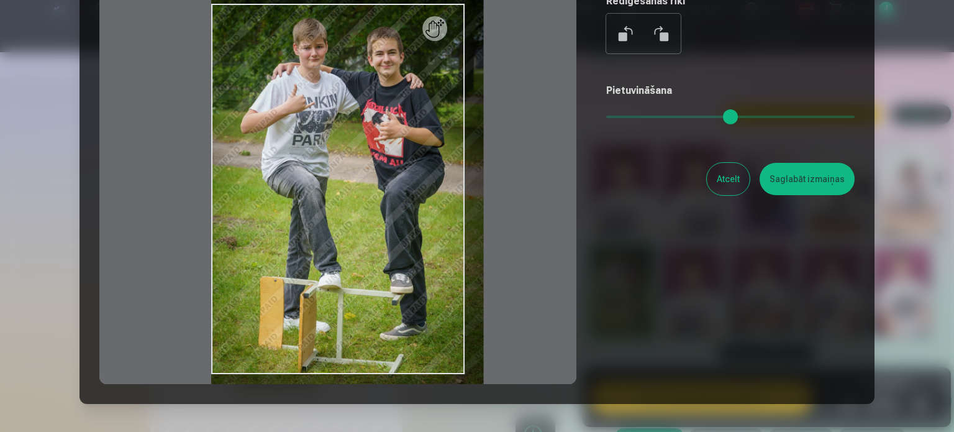
click at [617, 116] on input "range" at bounding box center [730, 117] width 248 height 2
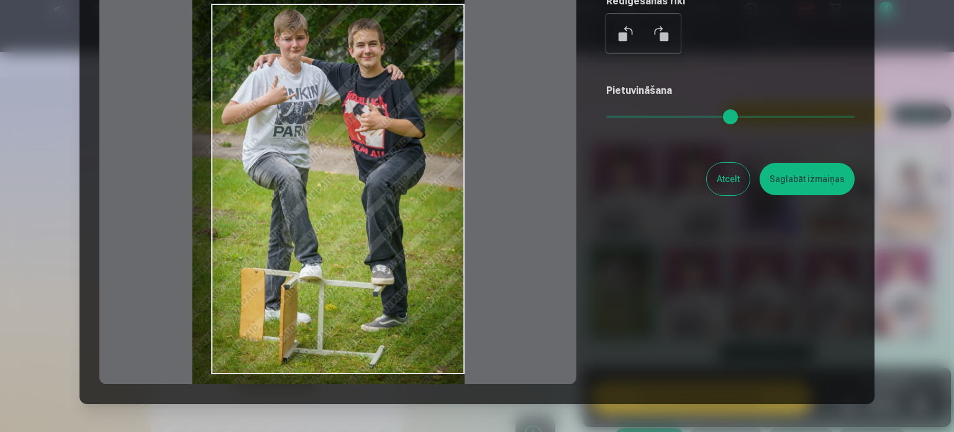
drag, startPoint x: 388, startPoint y: 188, endPoint x: 368, endPoint y: 186, distance: 20.6
click at [368, 186] on div at bounding box center [337, 189] width 477 height 390
type input "****"
click at [822, 181] on button "Saglabāt izmaiņas" at bounding box center [807, 179] width 95 height 32
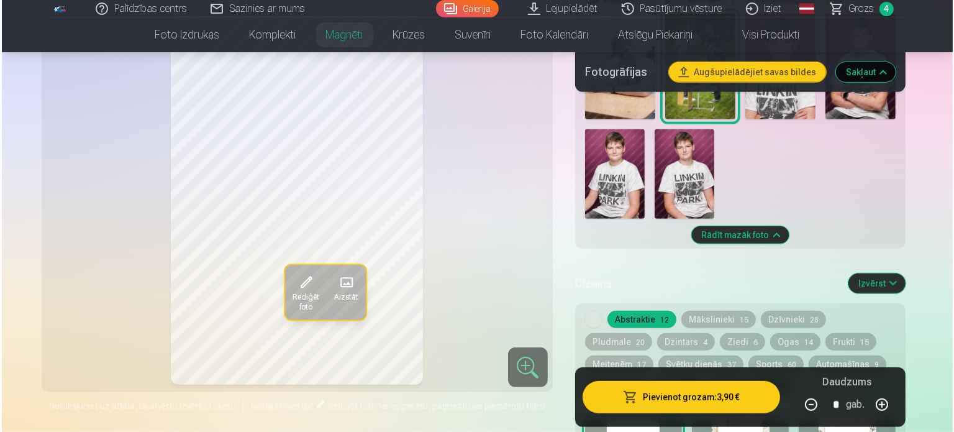
scroll to position [559, 0]
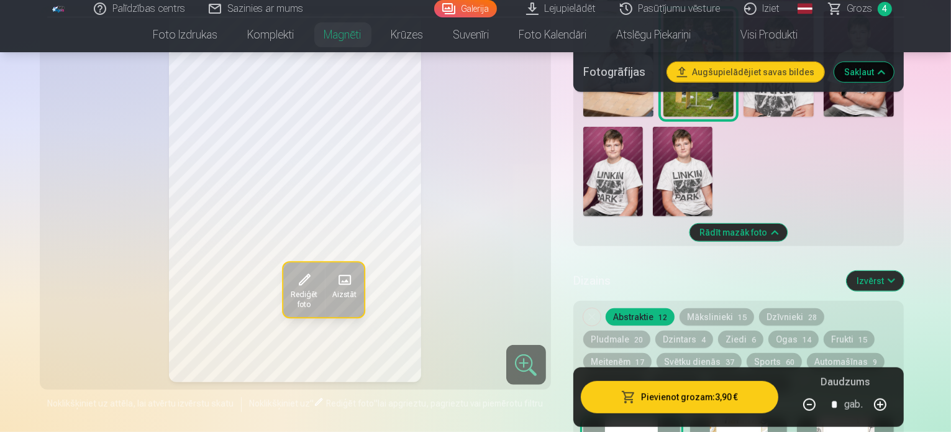
click at [716, 399] on button "Pievienot grozam : 3,90 €" at bounding box center [680, 397] width 198 height 32
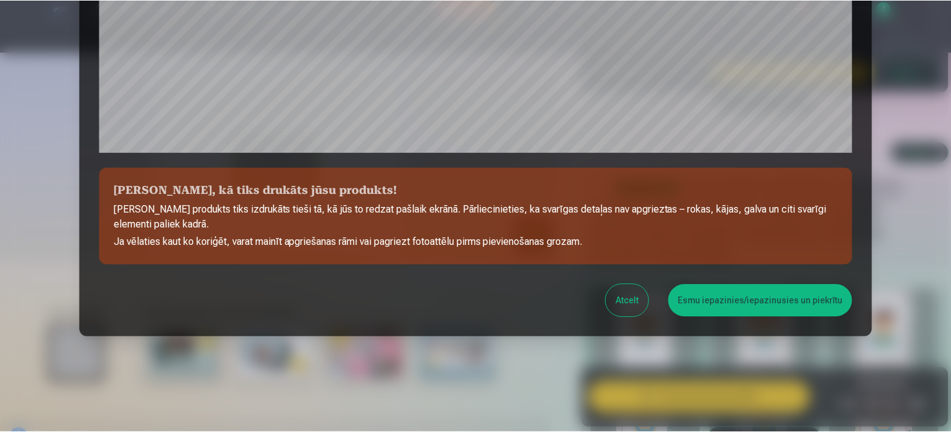
scroll to position [462, 0]
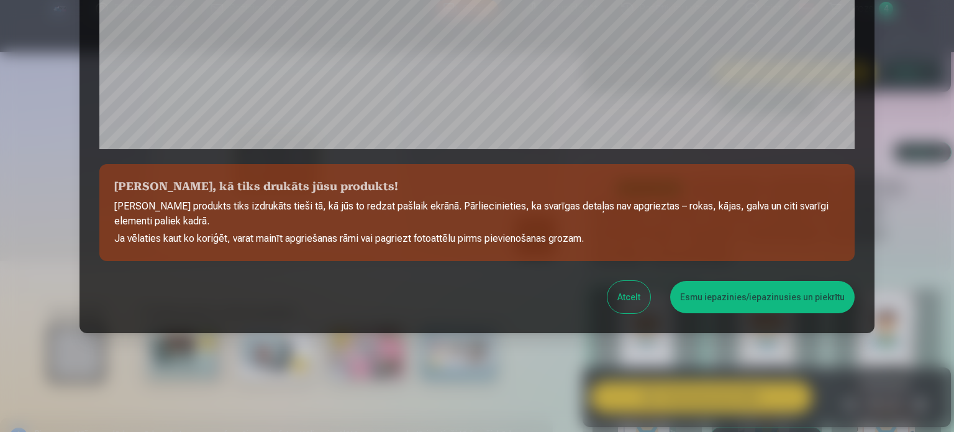
click at [779, 301] on button "Esmu iepazinies/iepazinusies un piekrītu" at bounding box center [762, 297] width 184 height 32
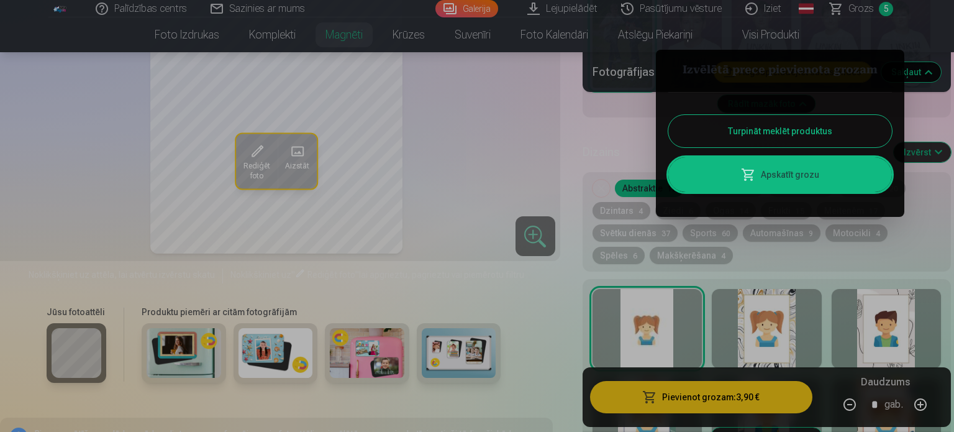
click at [831, 175] on link "Apskatīt grozu" at bounding box center [780, 174] width 224 height 35
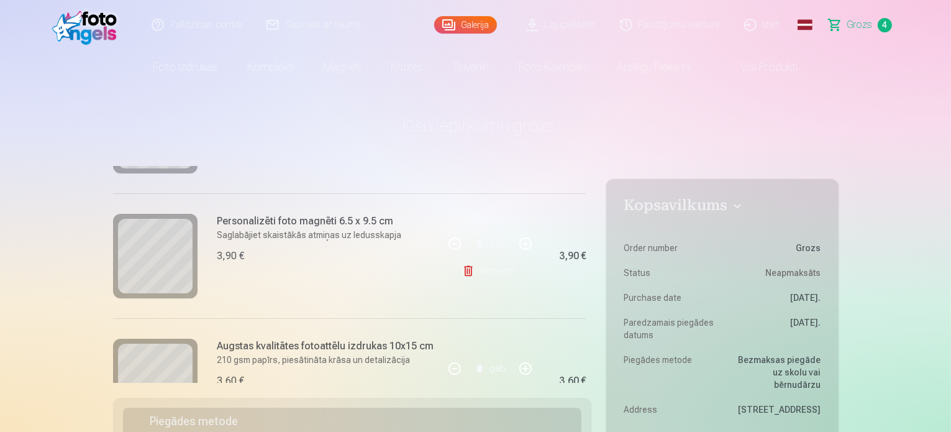
scroll to position [251, 0]
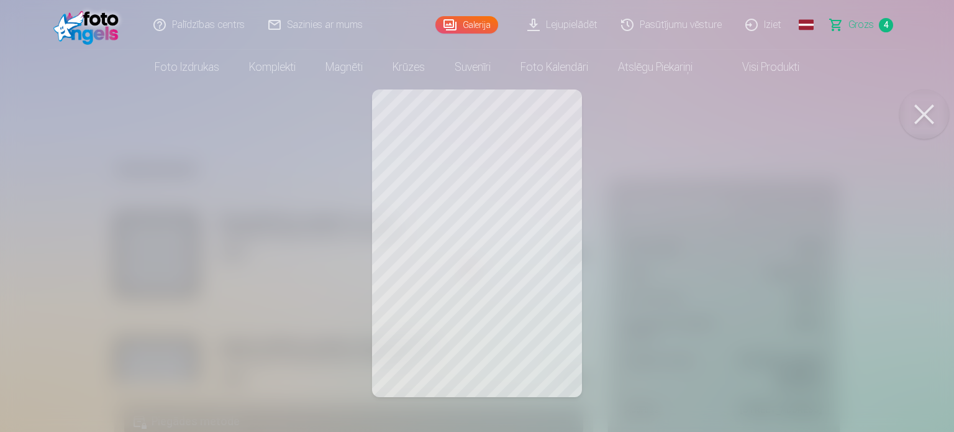
click at [921, 116] on button at bounding box center [924, 114] width 50 height 50
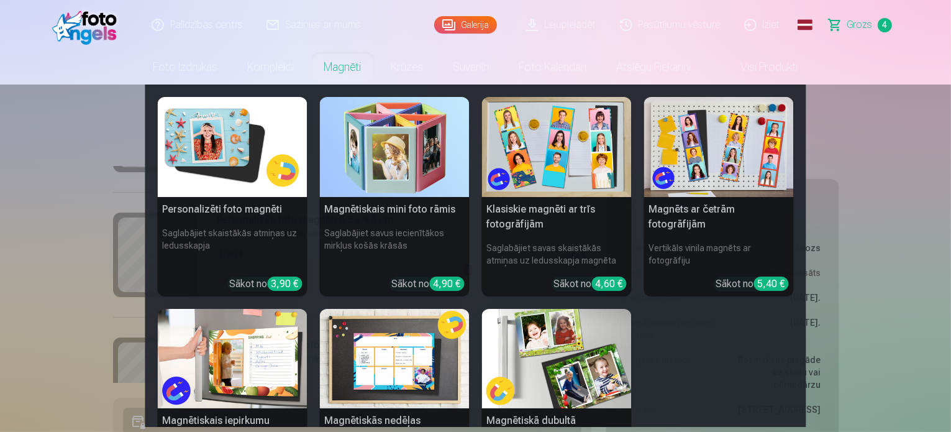
click at [330, 65] on link "Magnēti" at bounding box center [342, 67] width 67 height 35
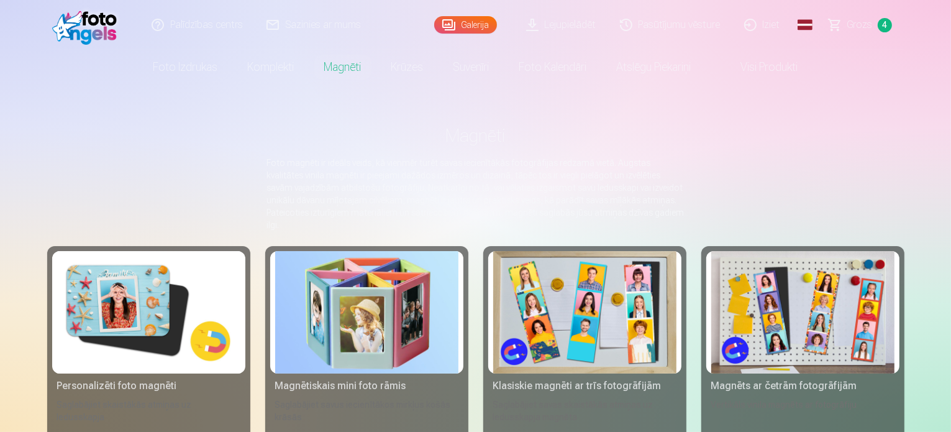
click at [106, 322] on img at bounding box center [148, 312] width 183 height 122
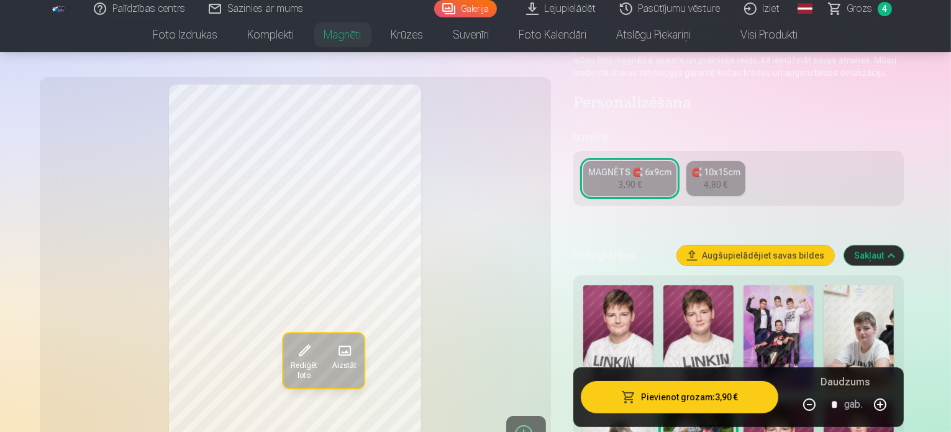
scroll to position [186, 0]
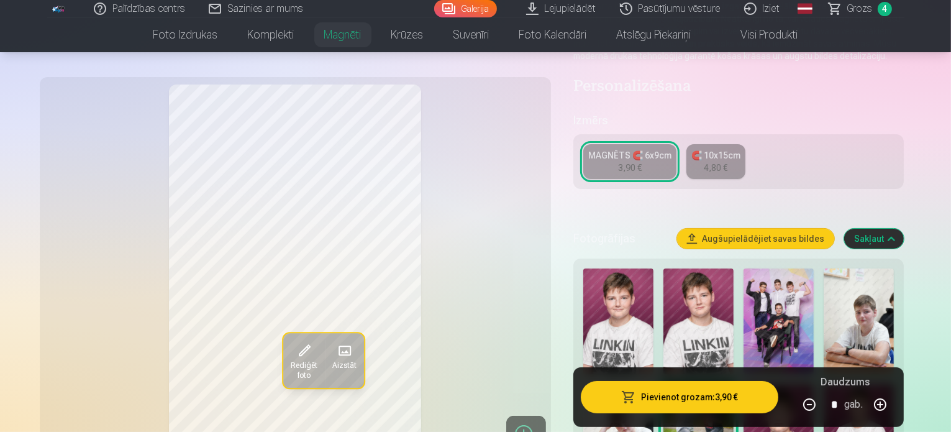
click at [765, 311] on img at bounding box center [779, 321] width 70 height 106
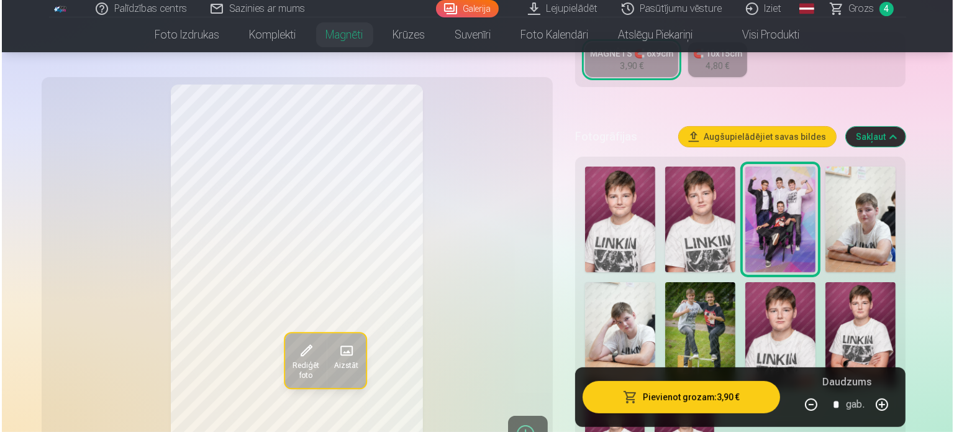
scroll to position [311, 0]
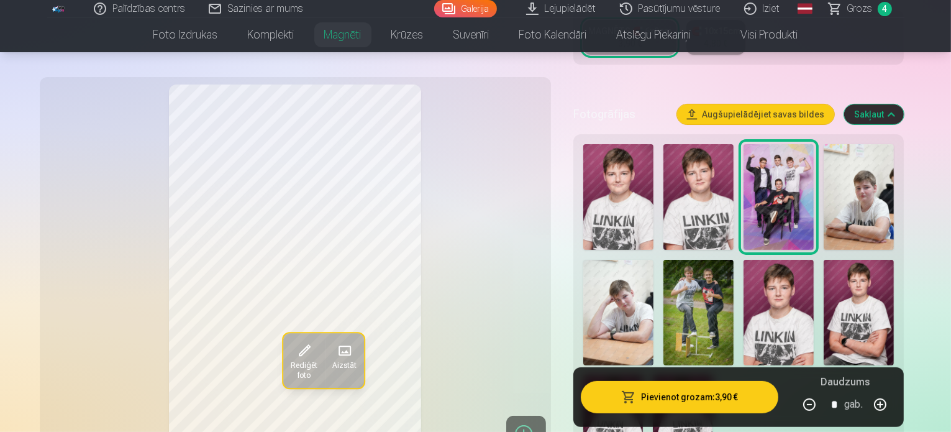
click at [290, 361] on span "Rediģēt foto" at bounding box center [303, 371] width 27 height 20
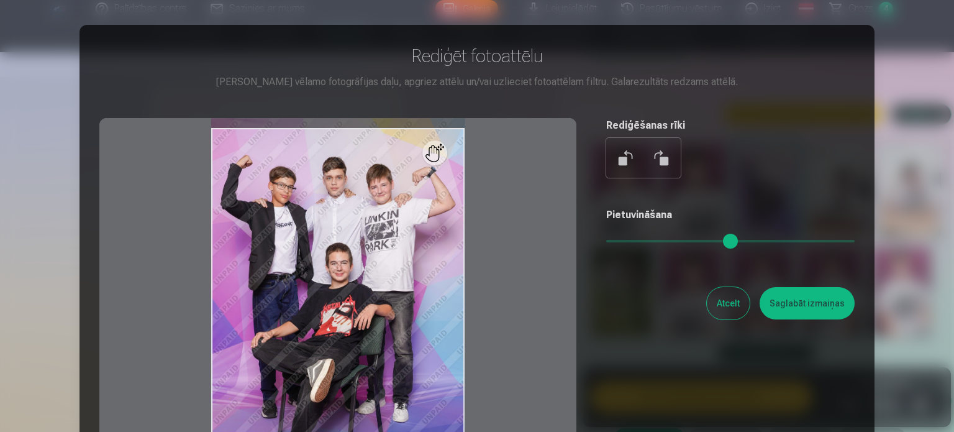
scroll to position [62, 0]
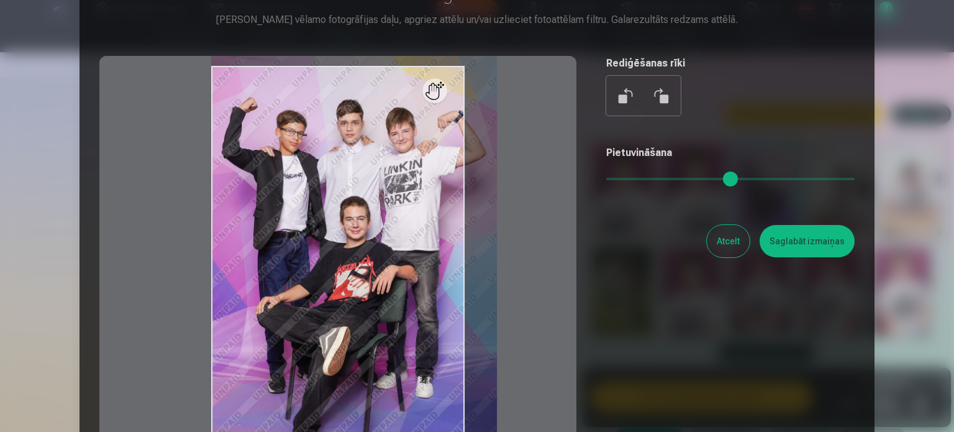
click at [619, 179] on input "range" at bounding box center [730, 179] width 248 height 2
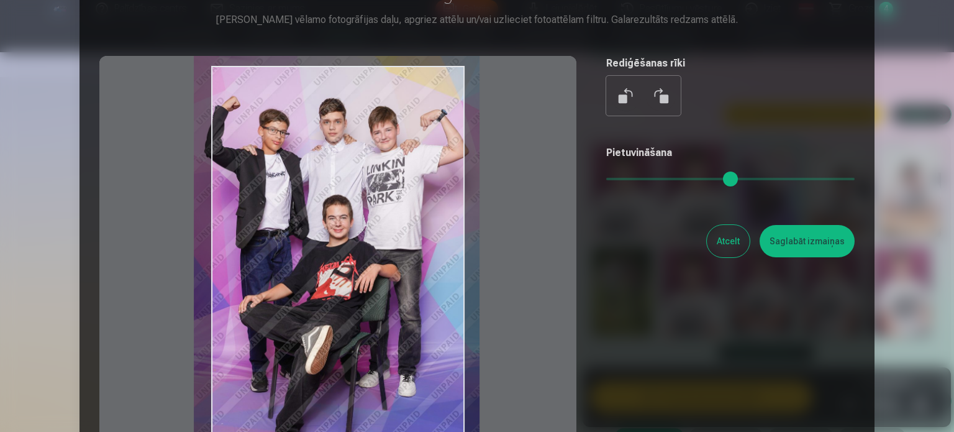
drag, startPoint x: 393, startPoint y: 235, endPoint x: 378, endPoint y: 234, distance: 15.5
click at [378, 234] on div at bounding box center [337, 251] width 477 height 390
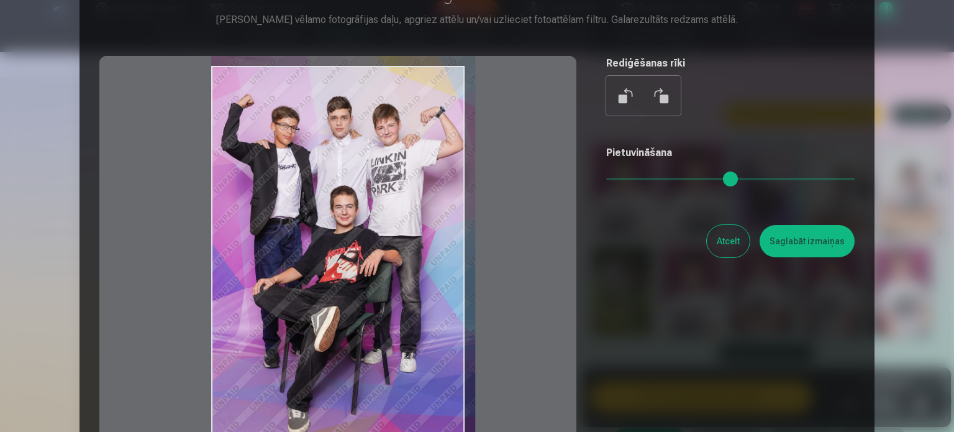
drag, startPoint x: 622, startPoint y: 178, endPoint x: 614, endPoint y: 177, distance: 8.2
click at [614, 178] on input "range" at bounding box center [730, 179] width 248 height 2
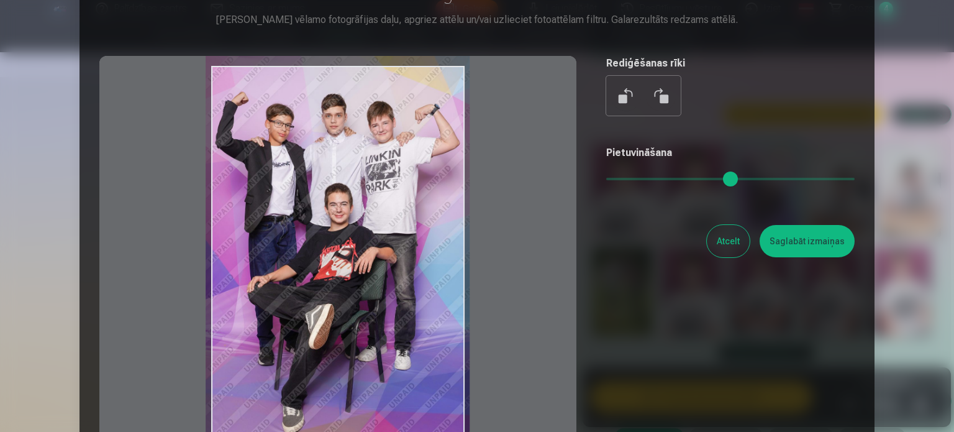
click at [348, 260] on div at bounding box center [337, 251] width 477 height 390
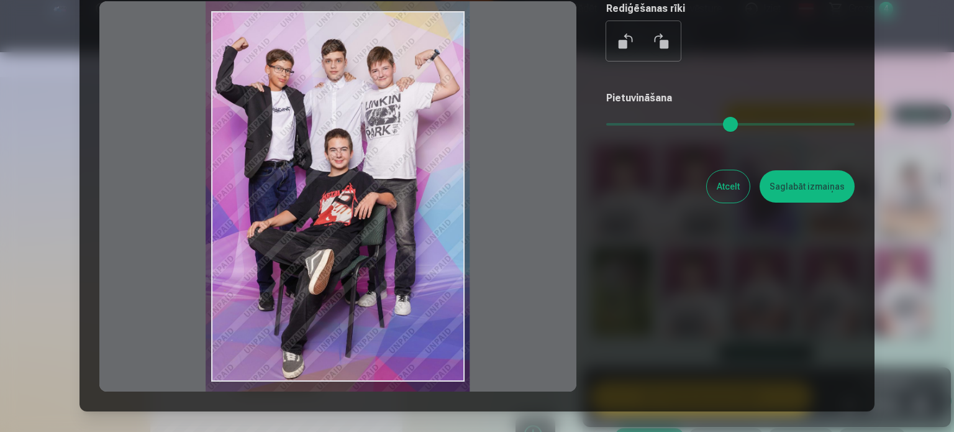
scroll to position [124, 0]
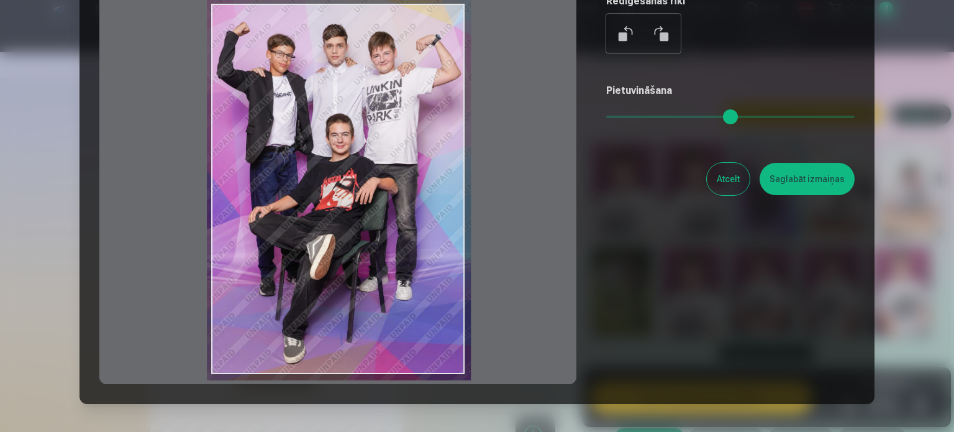
drag, startPoint x: 316, startPoint y: 228, endPoint x: 317, endPoint y: 221, distance: 7.6
click at [317, 221] on div at bounding box center [337, 189] width 477 height 390
type input "****"
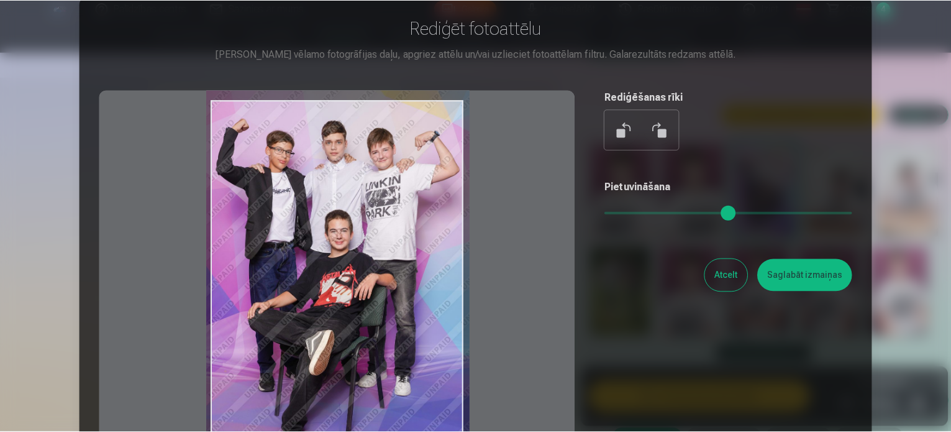
scroll to position [0, 0]
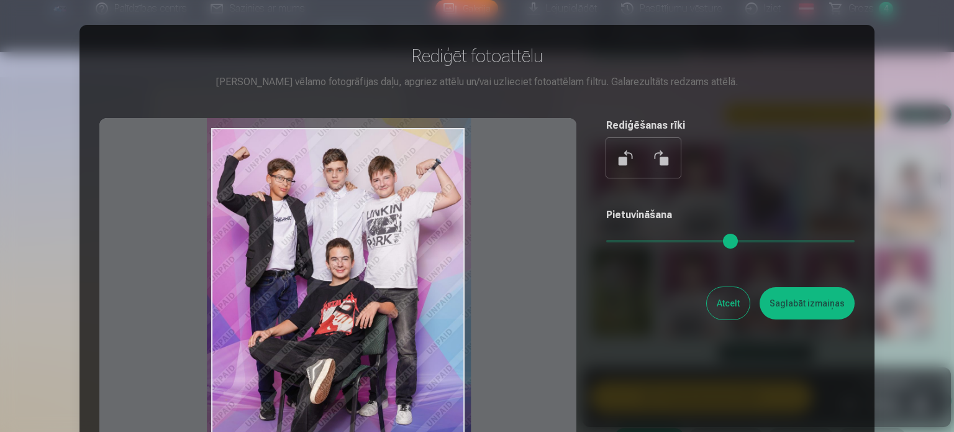
click at [813, 305] on button "Saglabāt izmaiņas" at bounding box center [807, 303] width 95 height 32
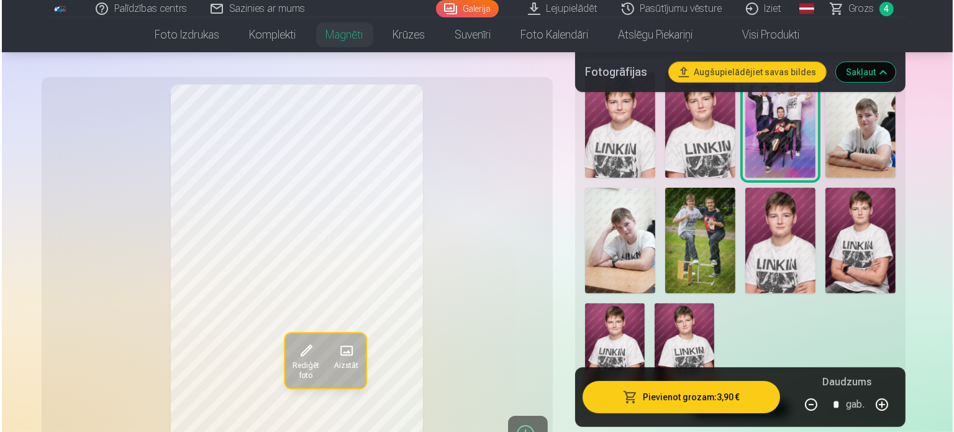
scroll to position [435, 0]
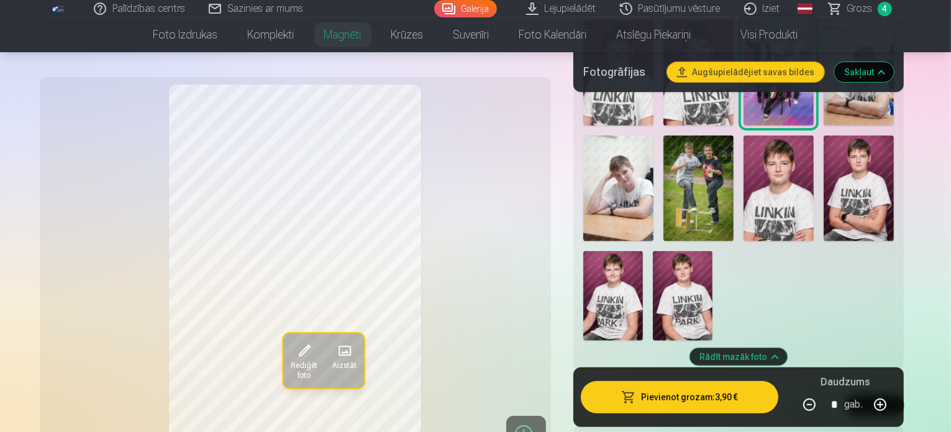
click at [740, 402] on button "Pievienot grozam : 3,90 €" at bounding box center [680, 397] width 198 height 32
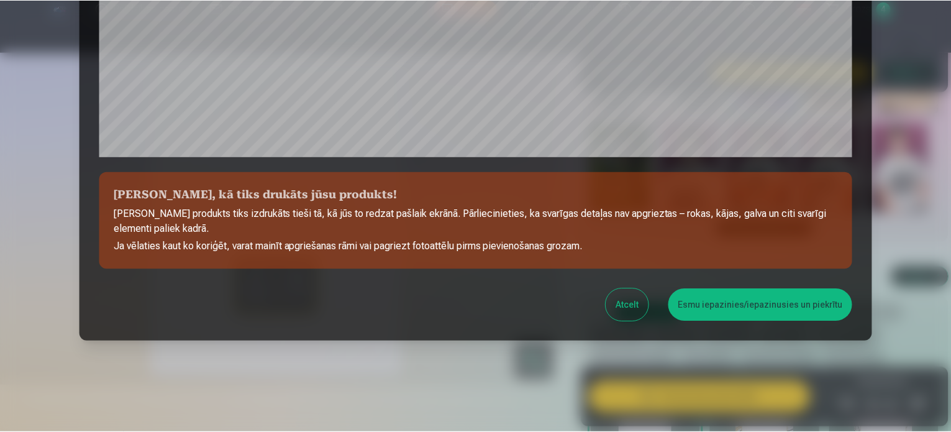
scroll to position [462, 0]
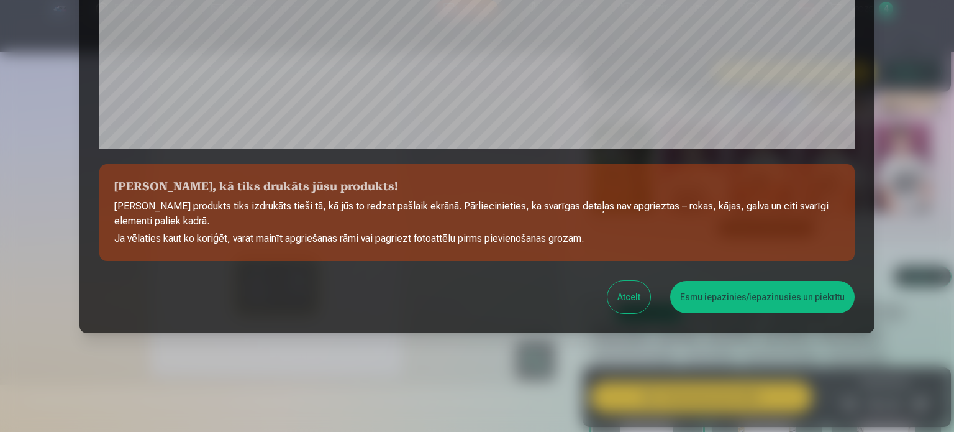
click at [815, 300] on button "Esmu iepazinies/iepazinusies un piekrītu" at bounding box center [762, 297] width 184 height 32
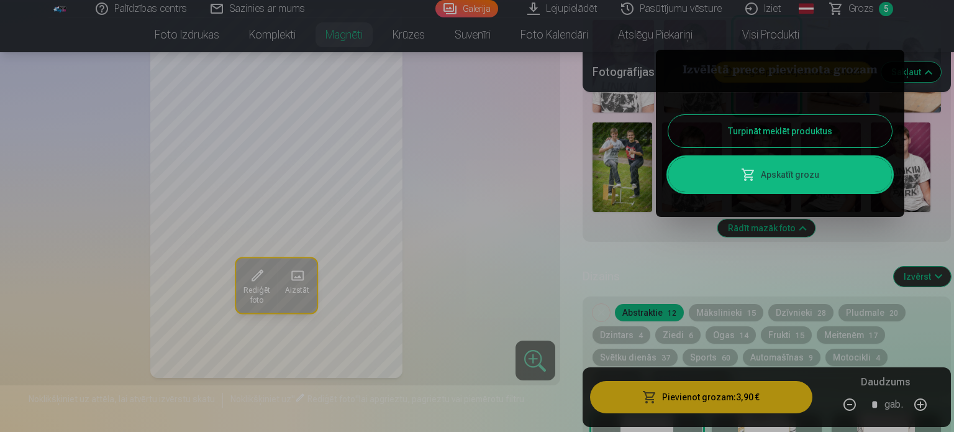
click at [805, 180] on link "Apskatīt grozu" at bounding box center [780, 174] width 224 height 35
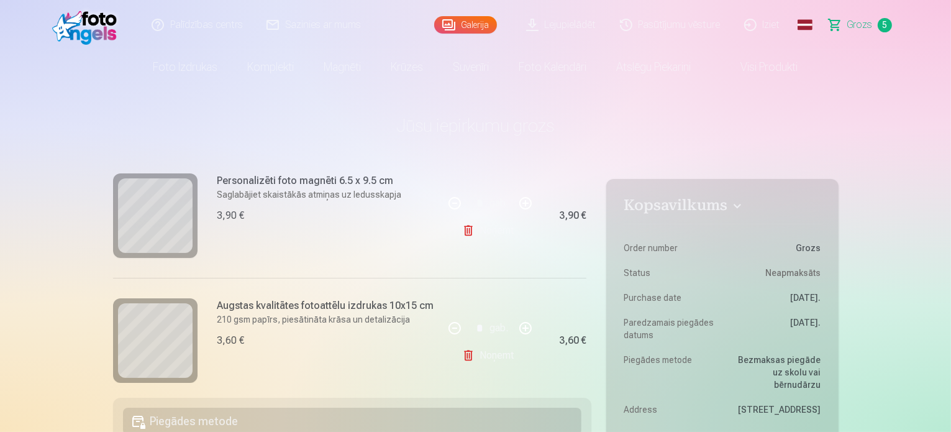
scroll to position [311, 0]
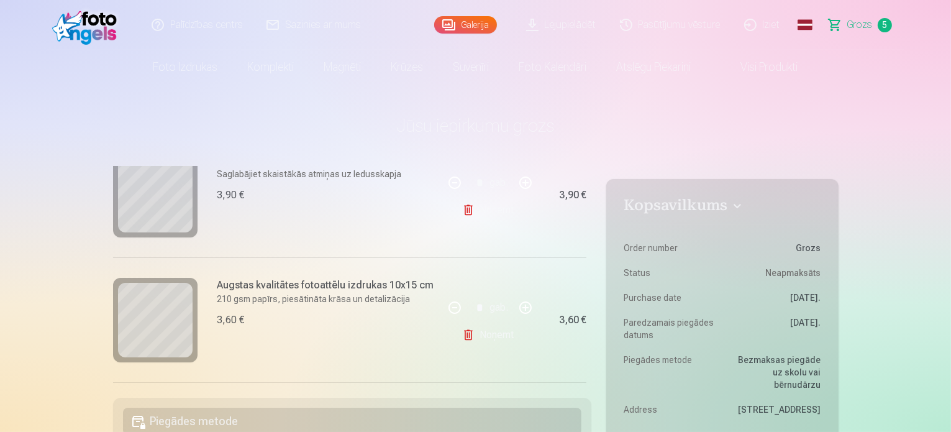
click at [493, 209] on link "Noņemt" at bounding box center [490, 210] width 57 height 25
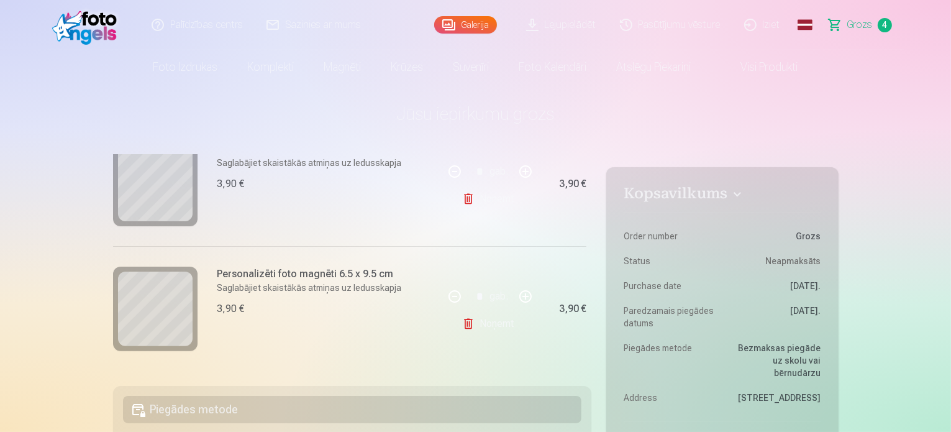
scroll to position [0, 0]
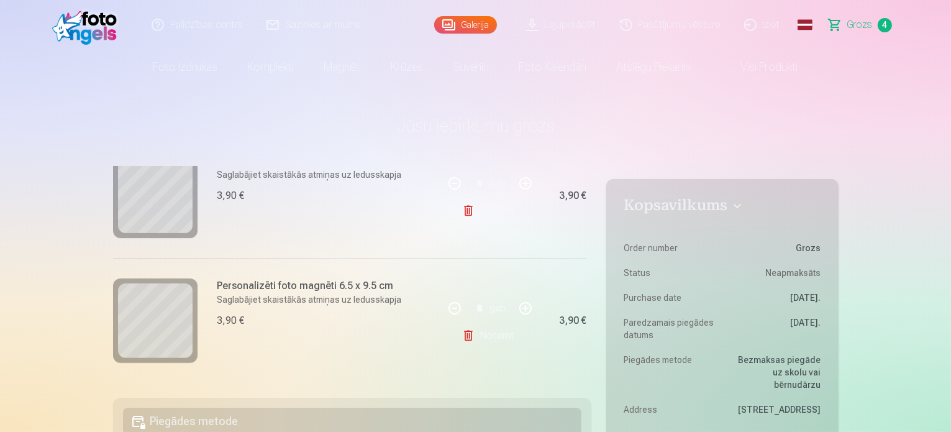
click at [589, 23] on link "Lejupielādēt" at bounding box center [562, 25] width 94 height 50
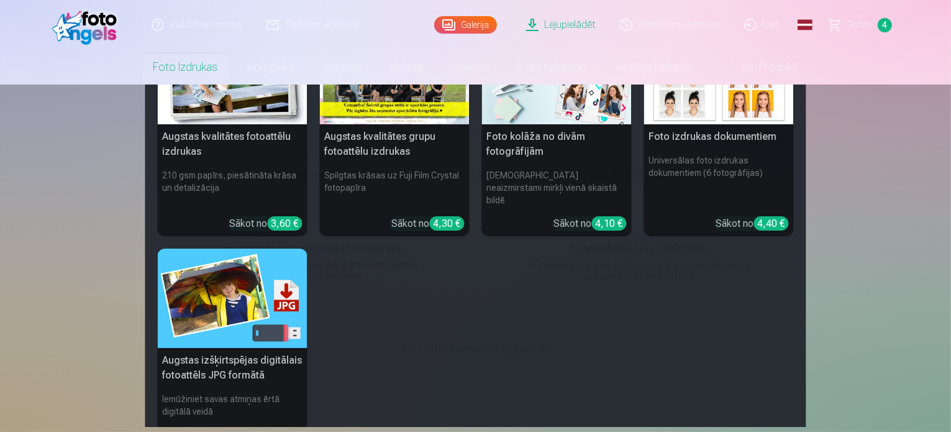
scroll to position [147, 0]
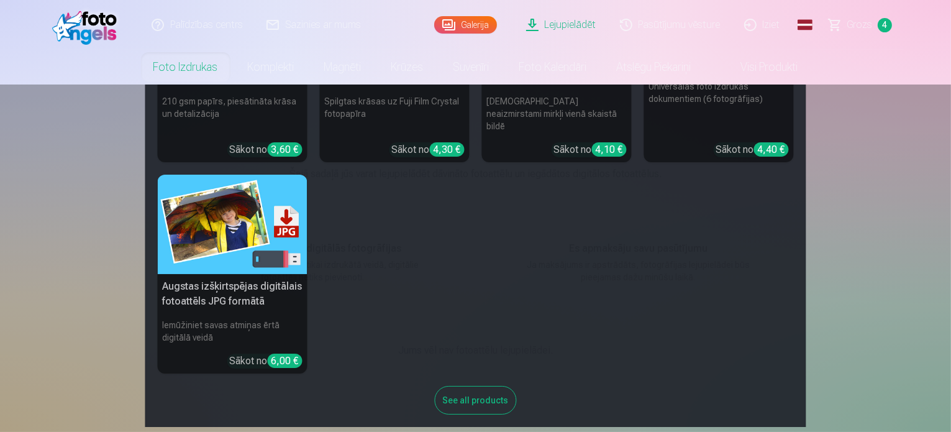
click at [234, 248] on img at bounding box center [233, 225] width 150 height 100
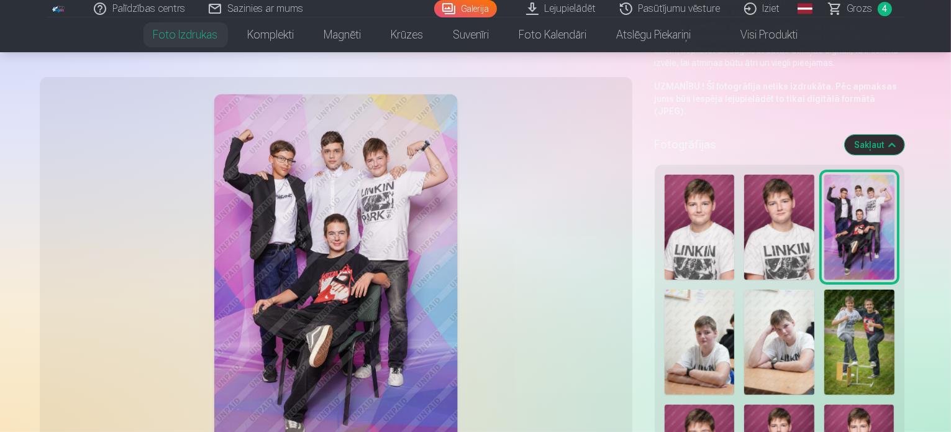
scroll to position [248, 0]
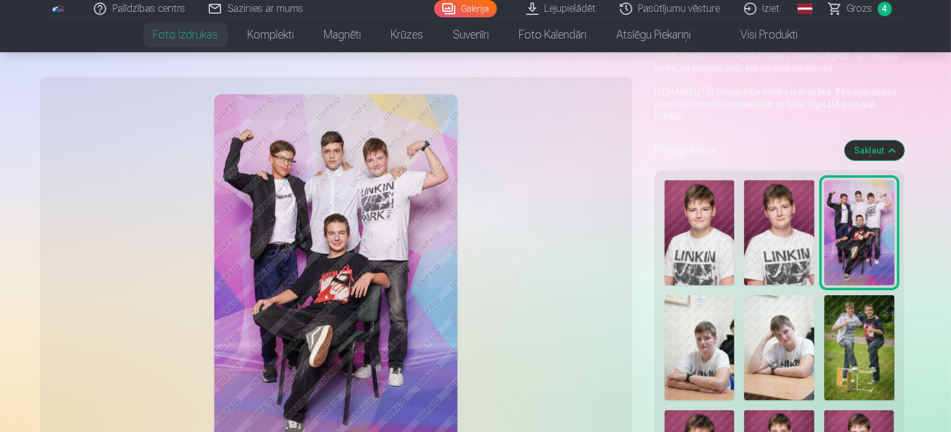
click at [744, 196] on img at bounding box center [779, 232] width 70 height 105
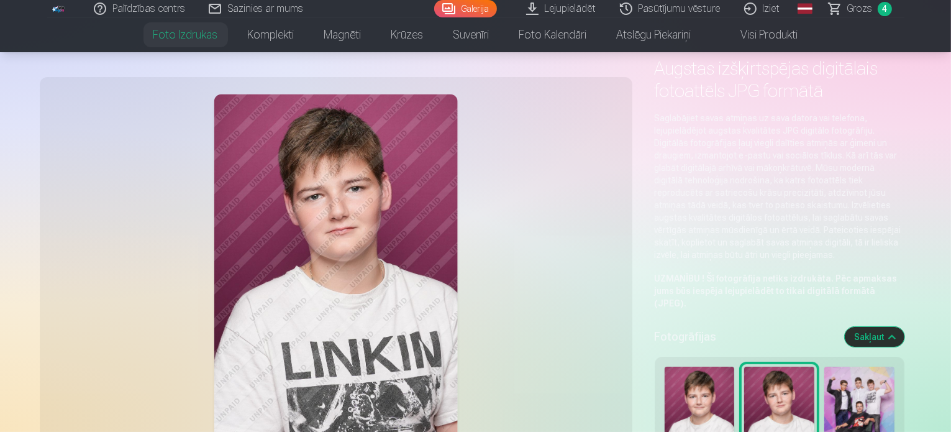
scroll to position [0, 0]
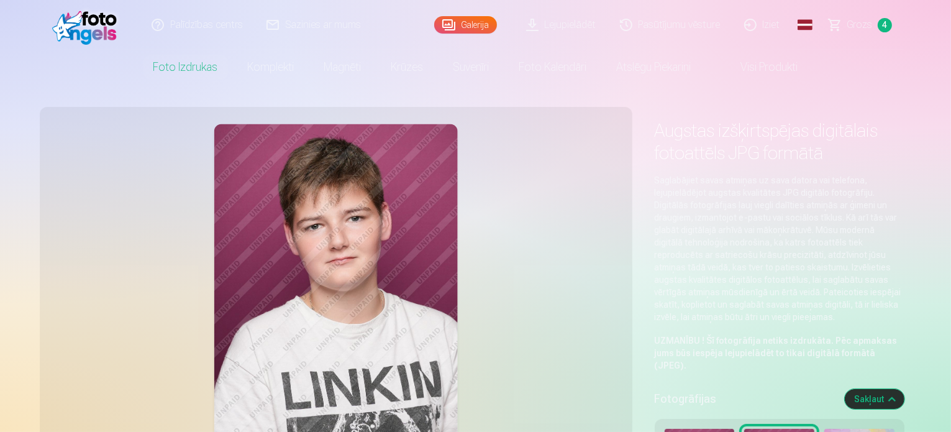
click at [861, 22] on span "Grozs" at bounding box center [859, 24] width 25 height 15
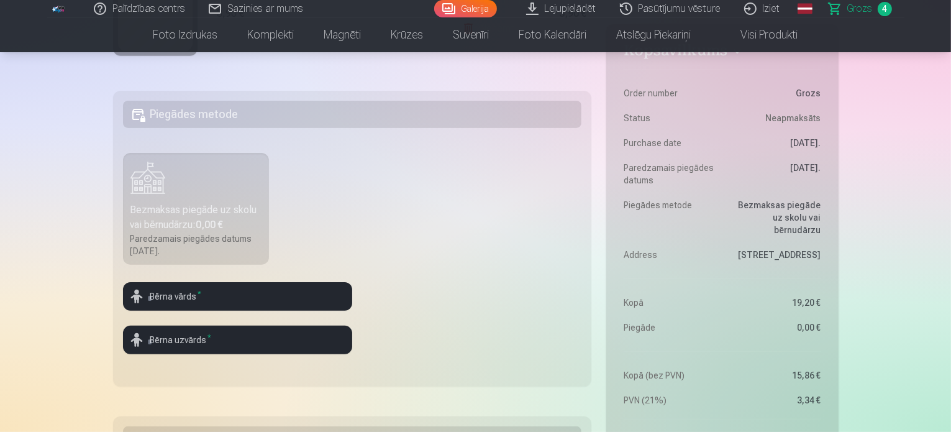
scroll to position [311, 0]
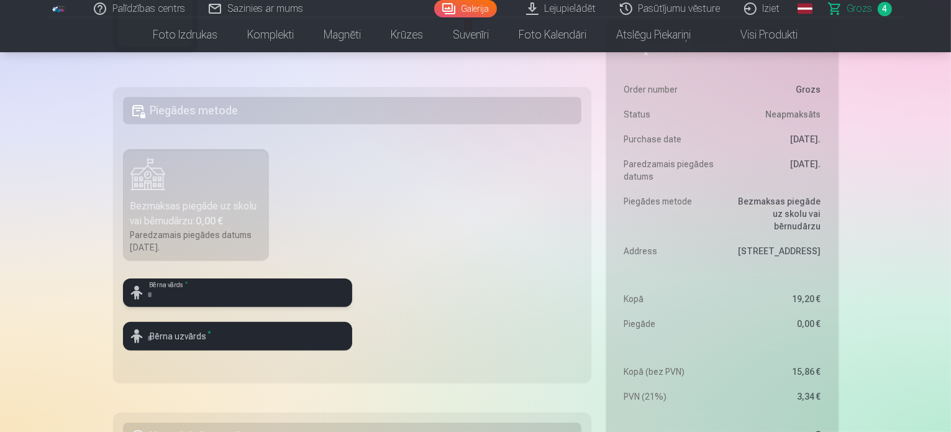
click at [186, 289] on input "text" at bounding box center [237, 292] width 229 height 29
type input "*******"
click at [189, 336] on input "text" at bounding box center [237, 336] width 229 height 29
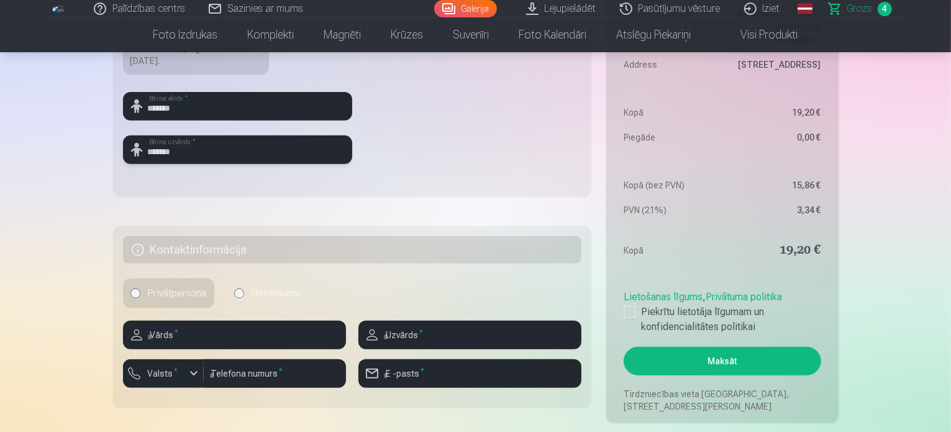
scroll to position [559, 0]
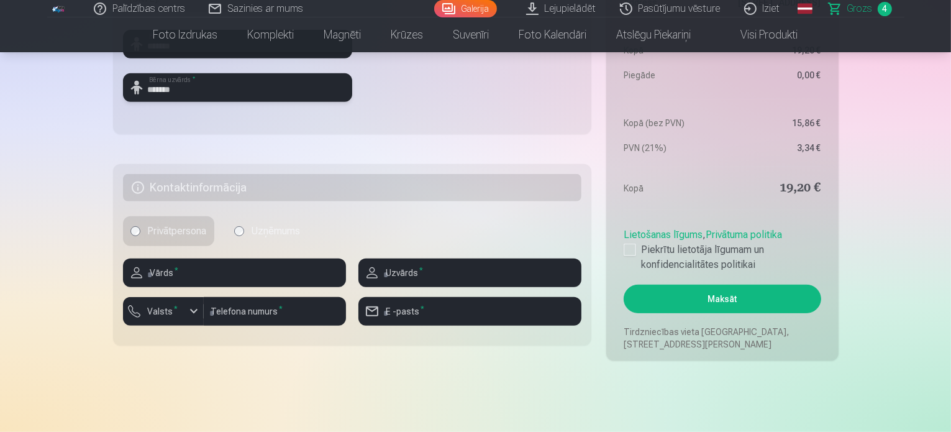
type input "*******"
click at [173, 270] on input "text" at bounding box center [234, 272] width 223 height 29
type input "****"
type input "******"
type input "********"
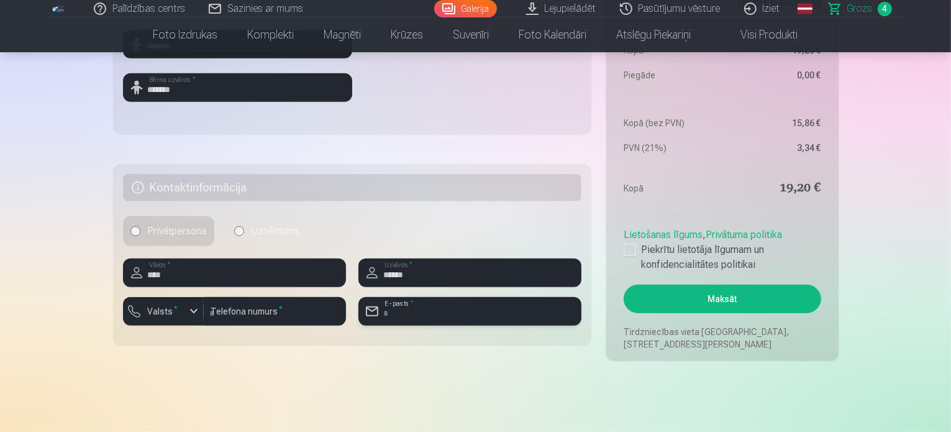
type input "**********"
click at [633, 248] on div at bounding box center [630, 250] width 12 height 12
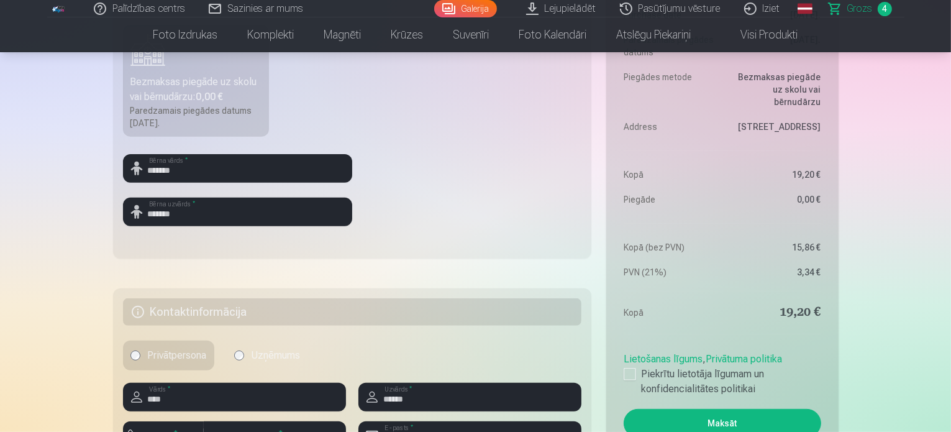
scroll to position [497, 0]
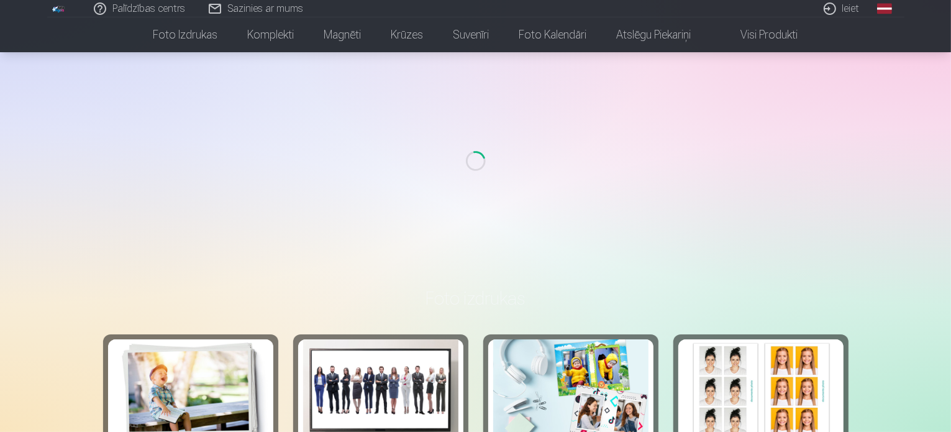
scroll to position [124, 0]
